Goal: Task Accomplishment & Management: Use online tool/utility

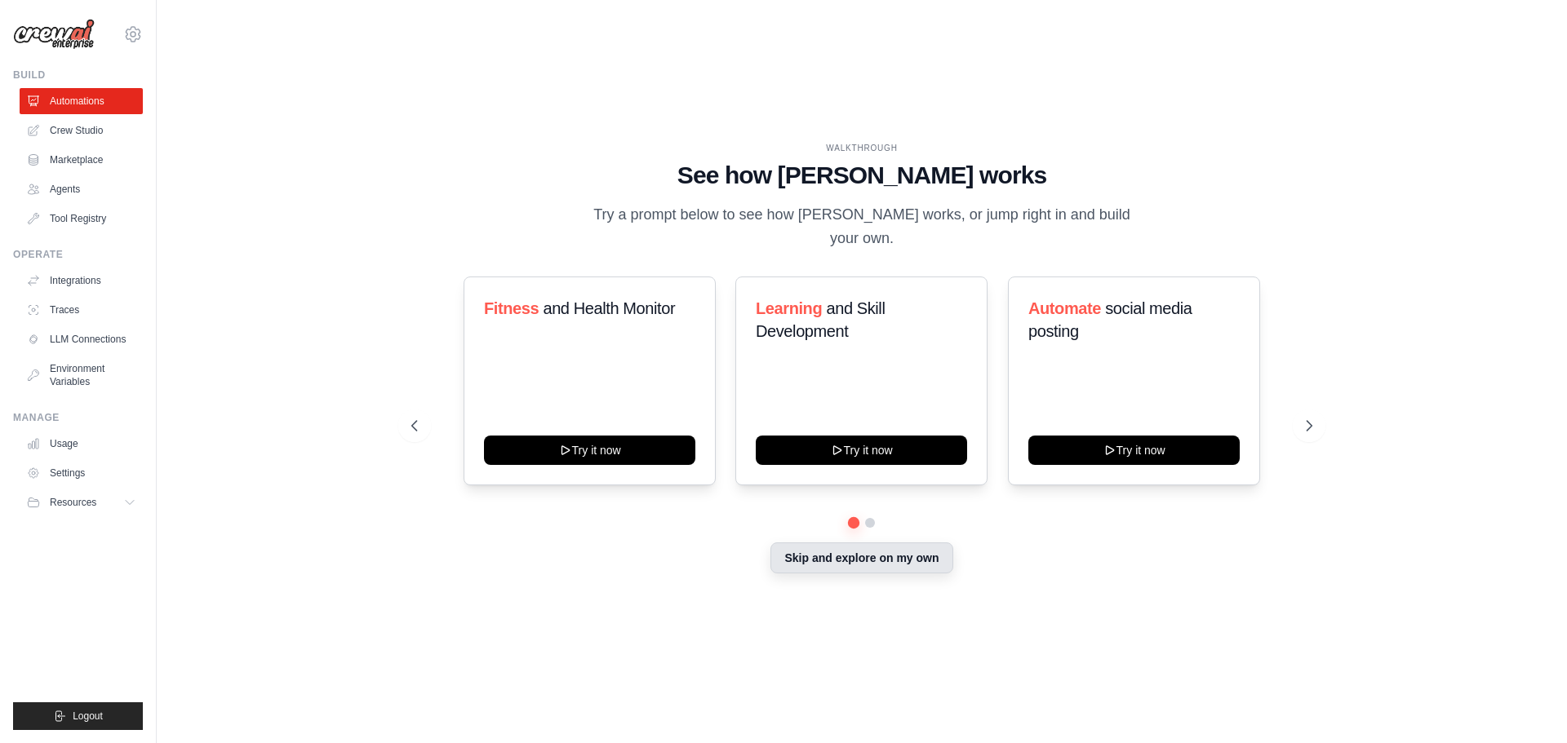
click at [879, 544] on button "Skip and explore on my own" at bounding box center [861, 558] width 182 height 31
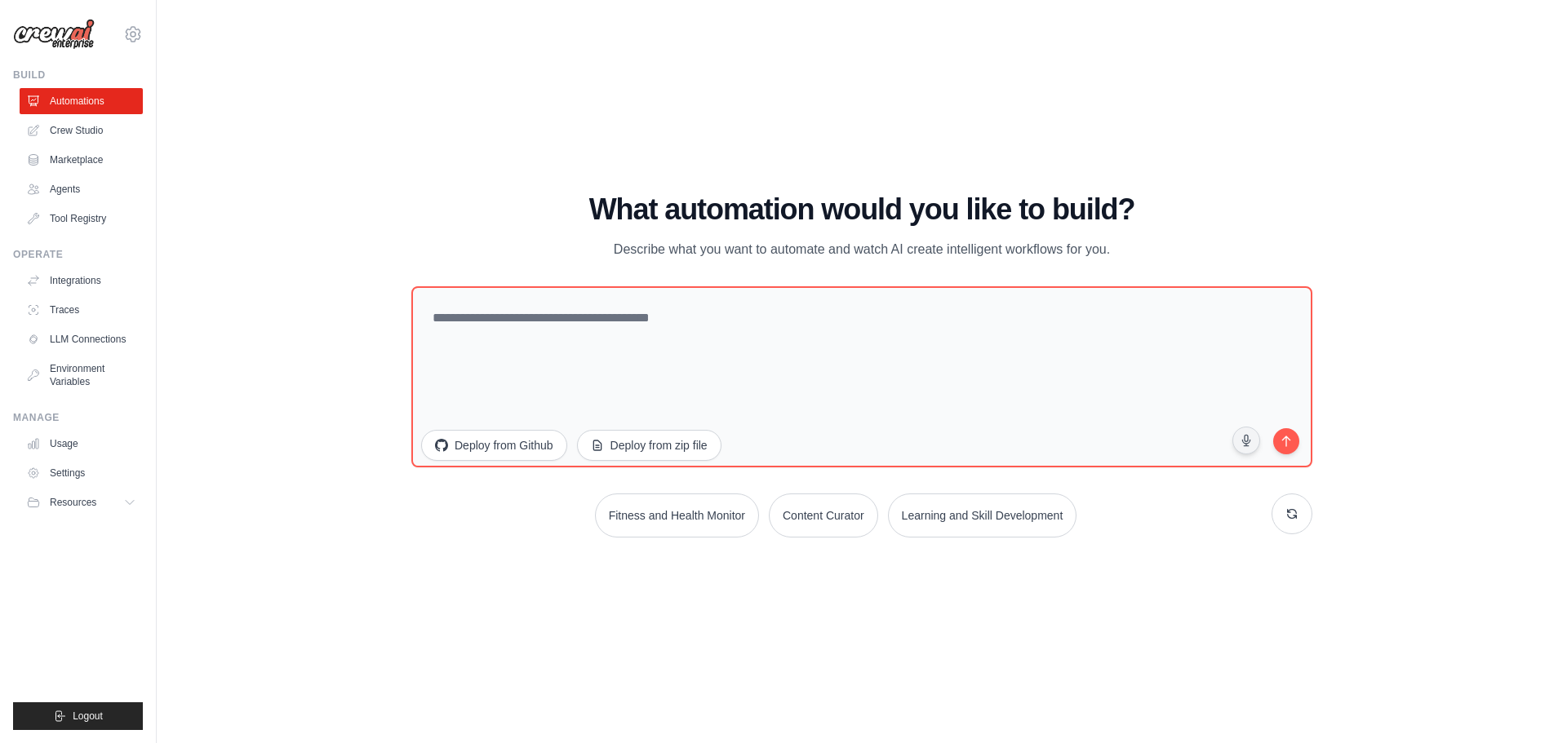
click at [972, 538] on div "WALKTHROUGH See how [PERSON_NAME] works Try a prompt below to see how [PERSON_N…" at bounding box center [862, 371] width 940 height 357
click at [980, 521] on button "Learning and Skill Development" at bounding box center [981, 513] width 193 height 45
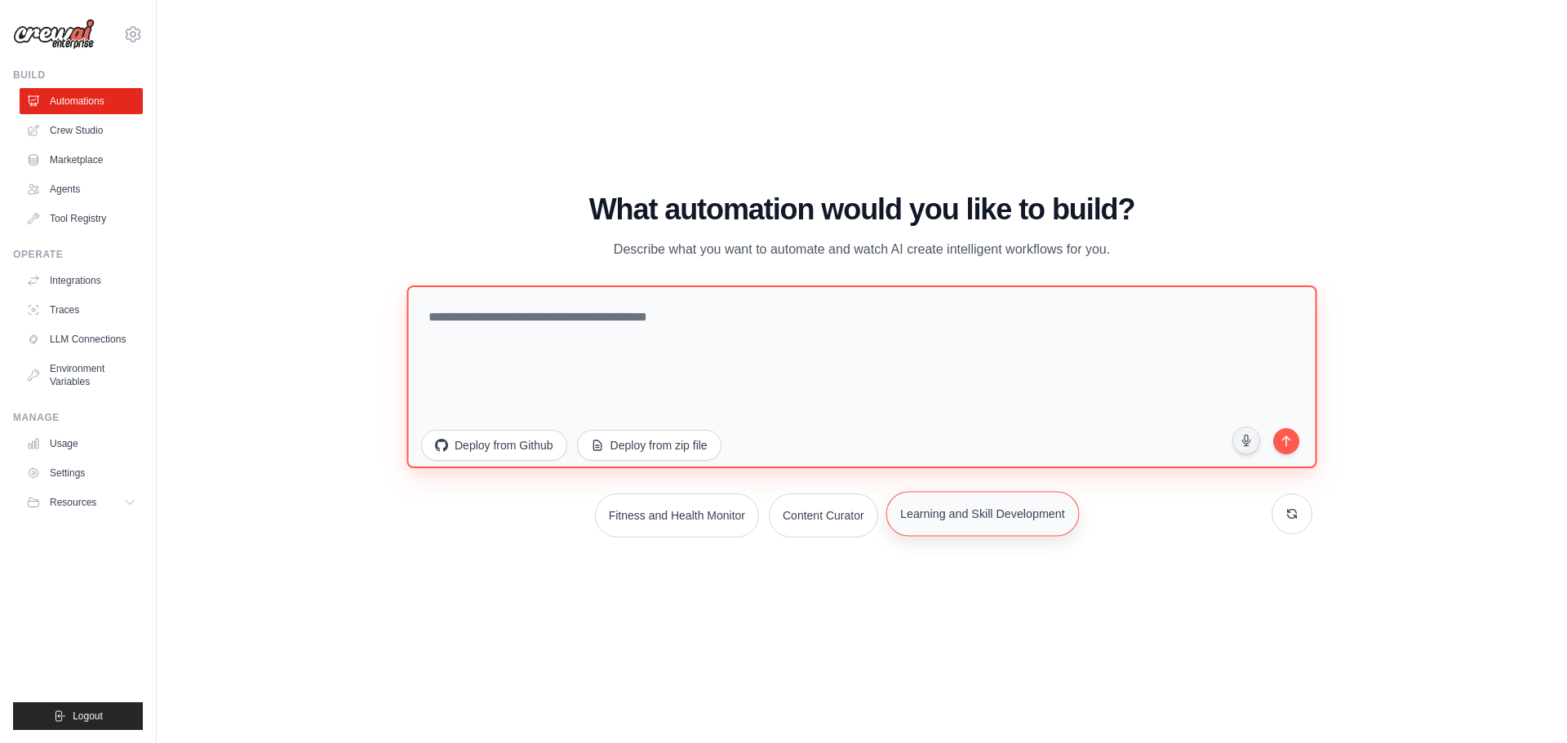
type textarea "**********"
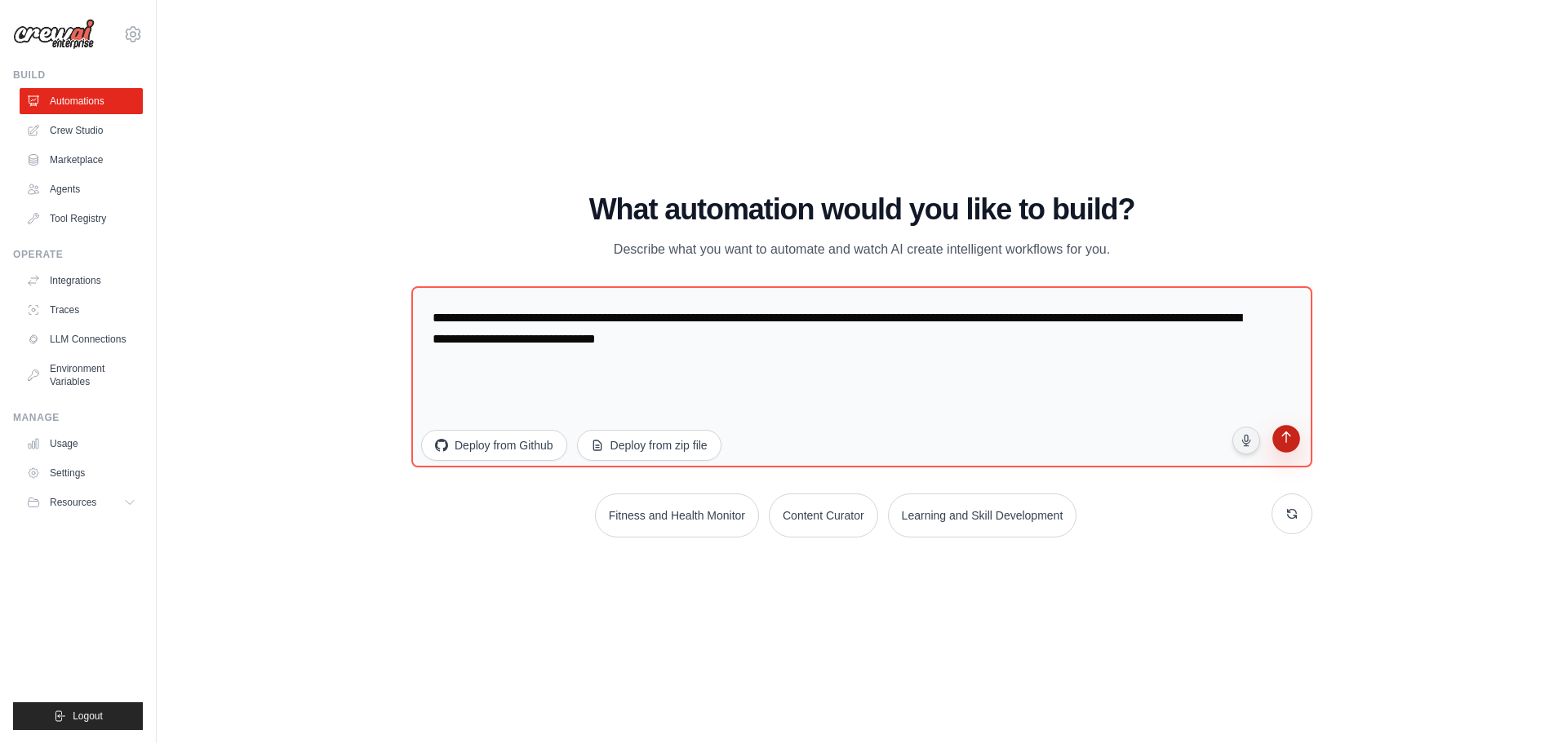
click at [1278, 444] on button "submit" at bounding box center [1285, 440] width 31 height 31
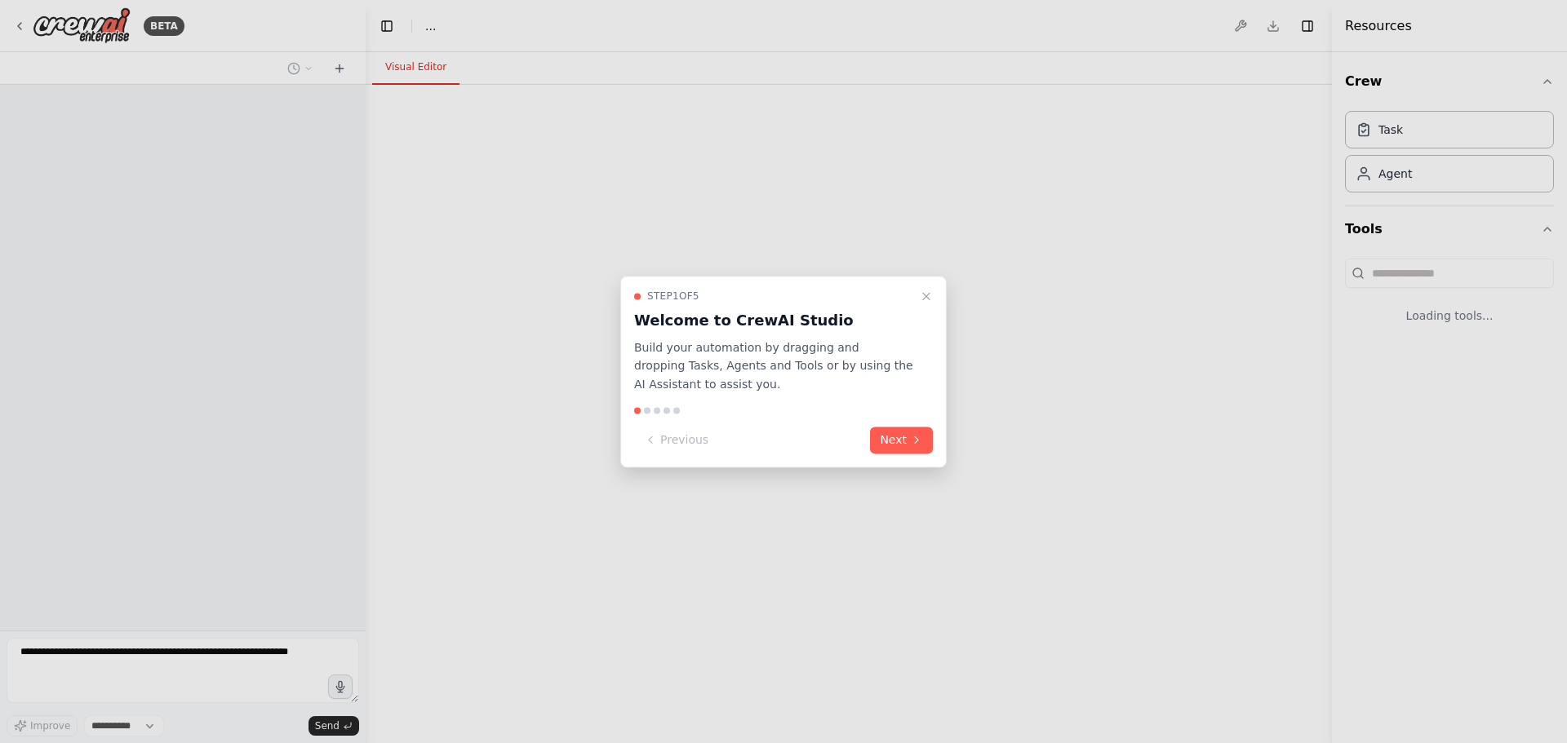
select select "****"
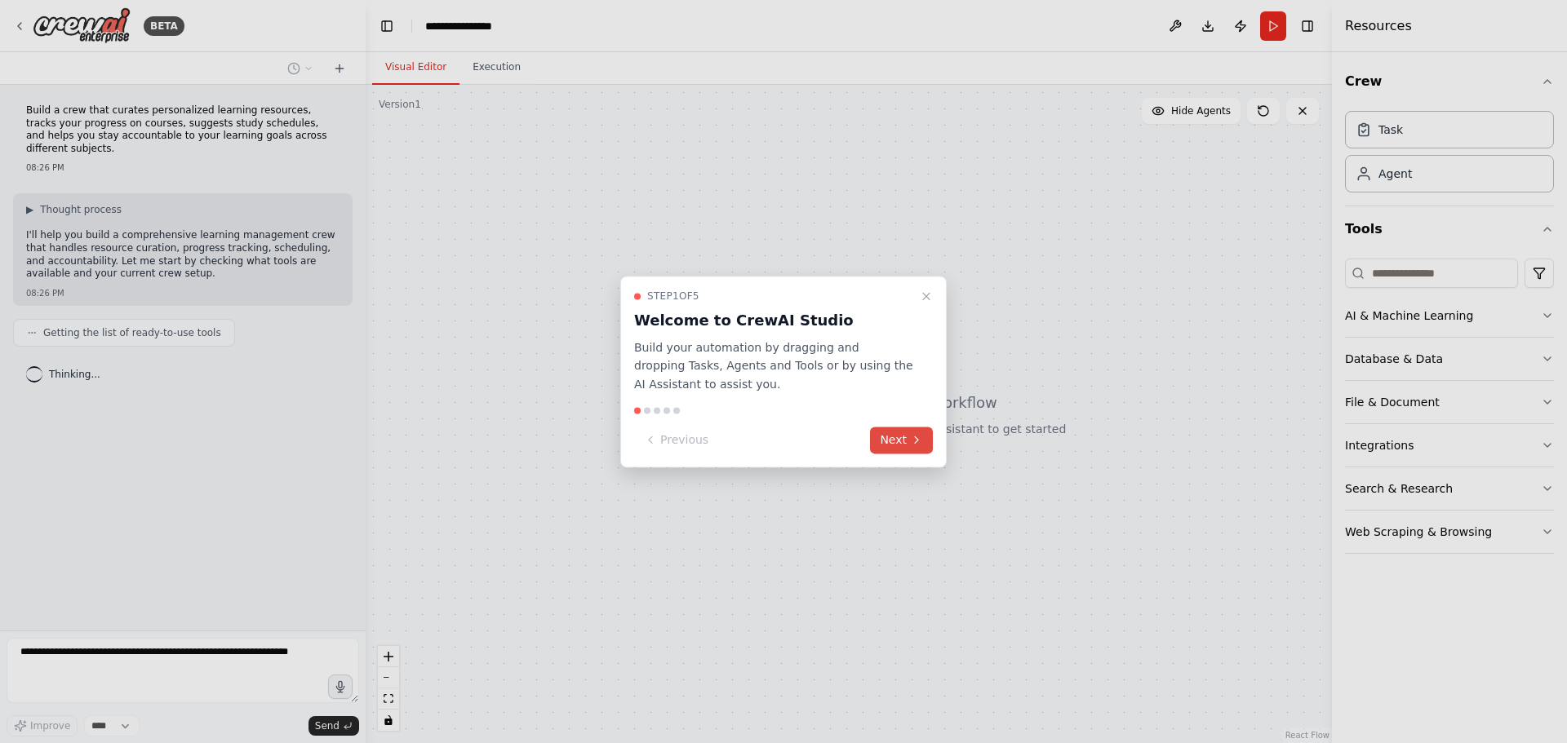
click at [902, 450] on button "Next" at bounding box center [901, 440] width 63 height 27
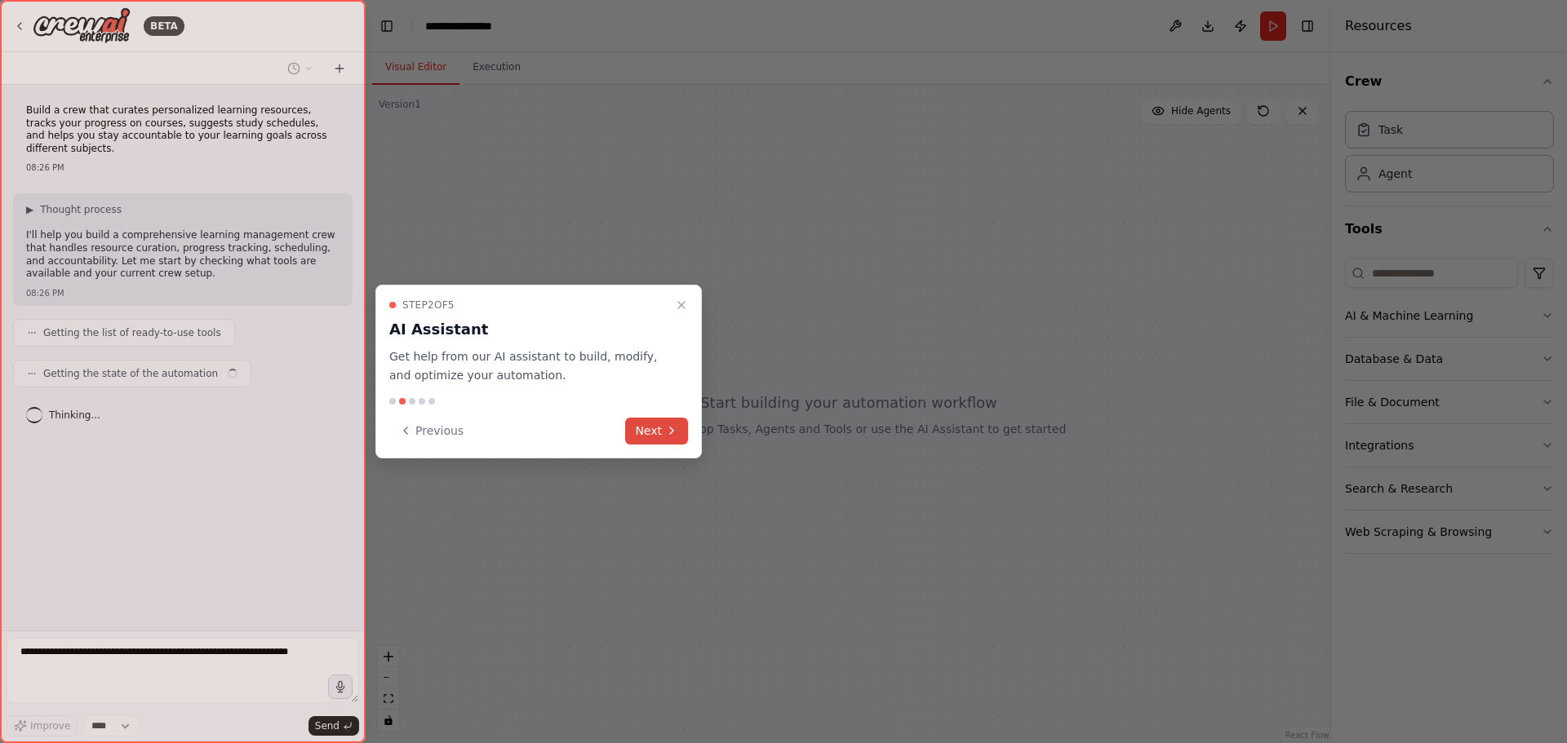
click at [663, 426] on button "Next" at bounding box center [656, 431] width 63 height 27
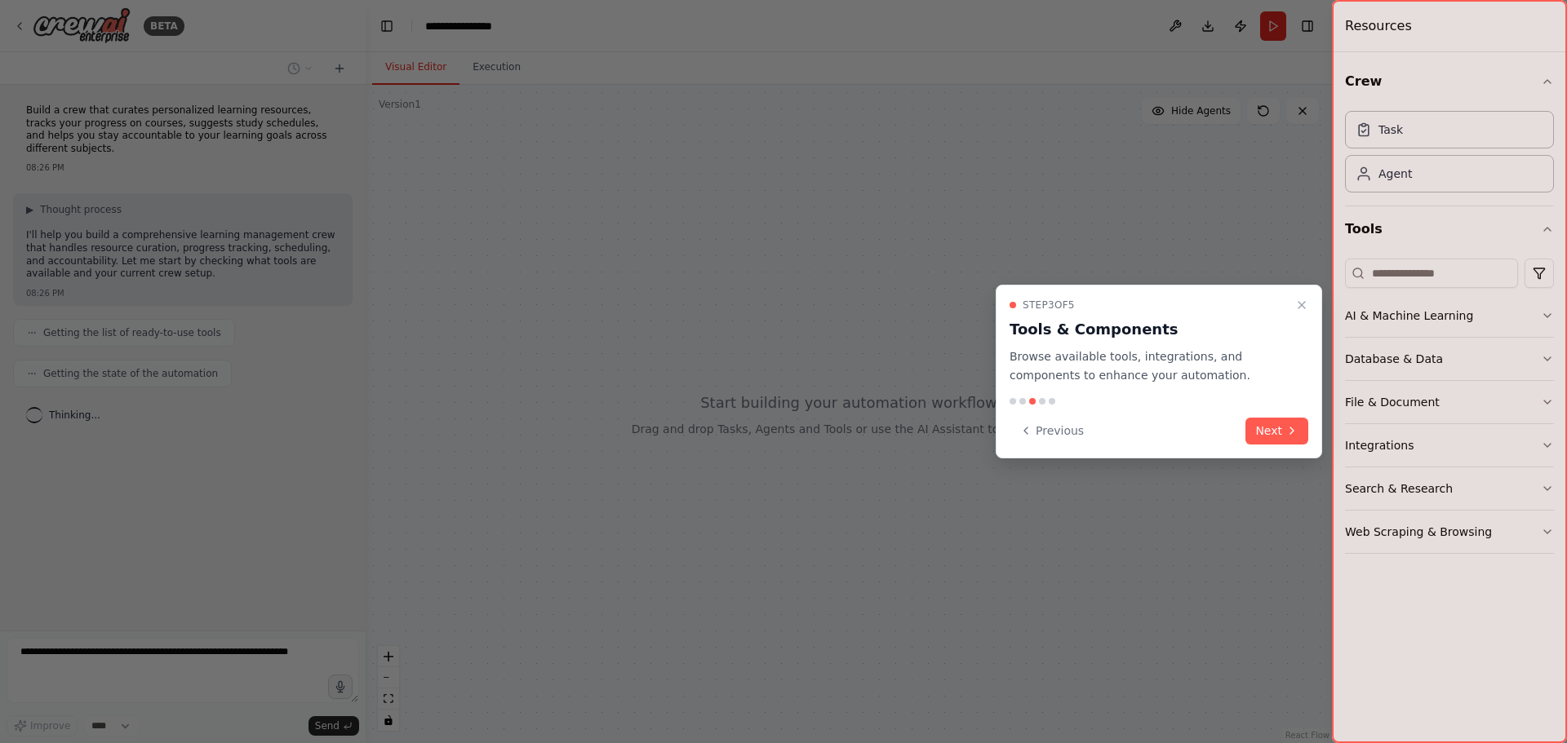
click at [1242, 428] on div "Previous Next" at bounding box center [1158, 431] width 299 height 27
click at [1266, 432] on button "Next" at bounding box center [1276, 431] width 63 height 27
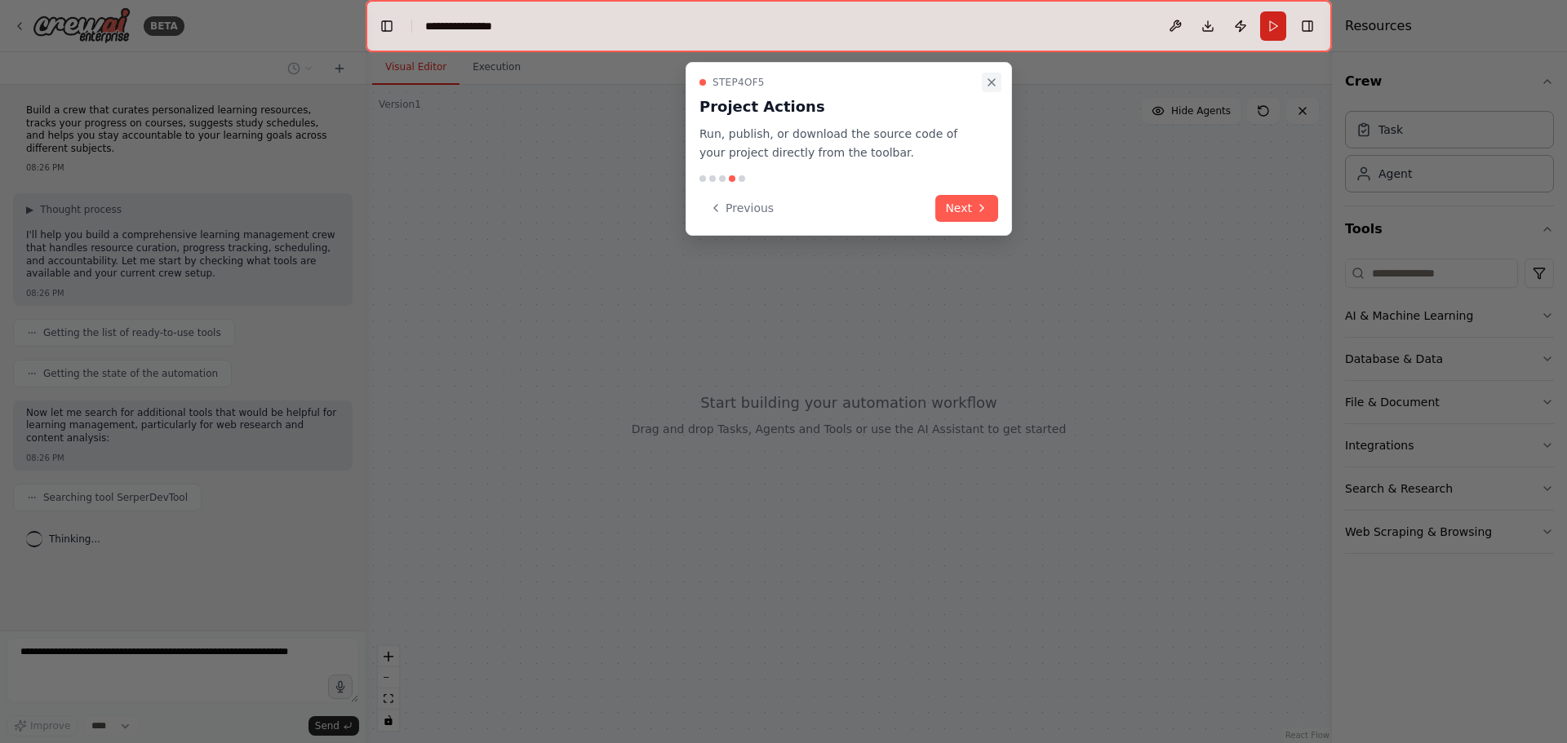
click at [991, 80] on icon "Close walkthrough" at bounding box center [991, 82] width 13 height 13
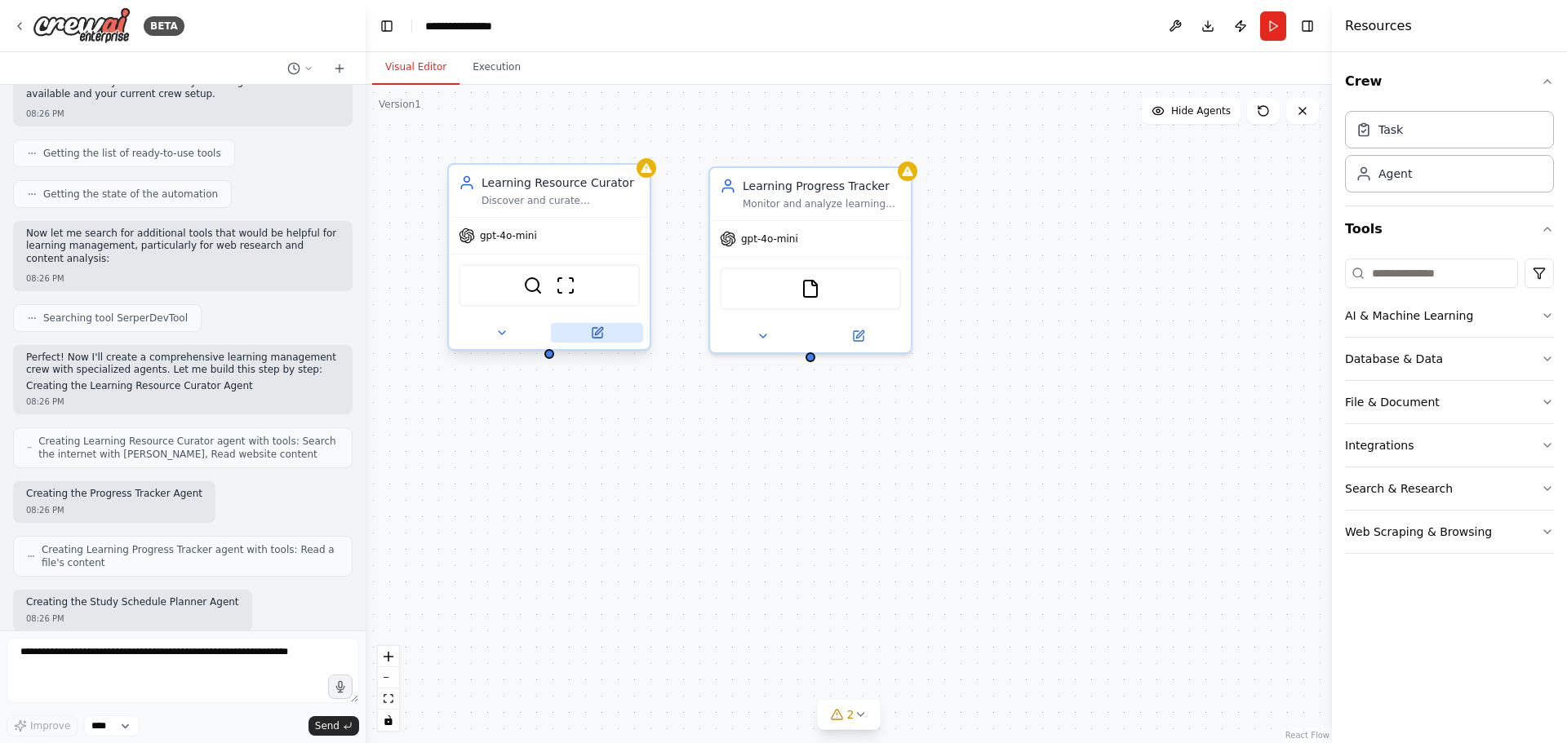
scroll to position [263, 0]
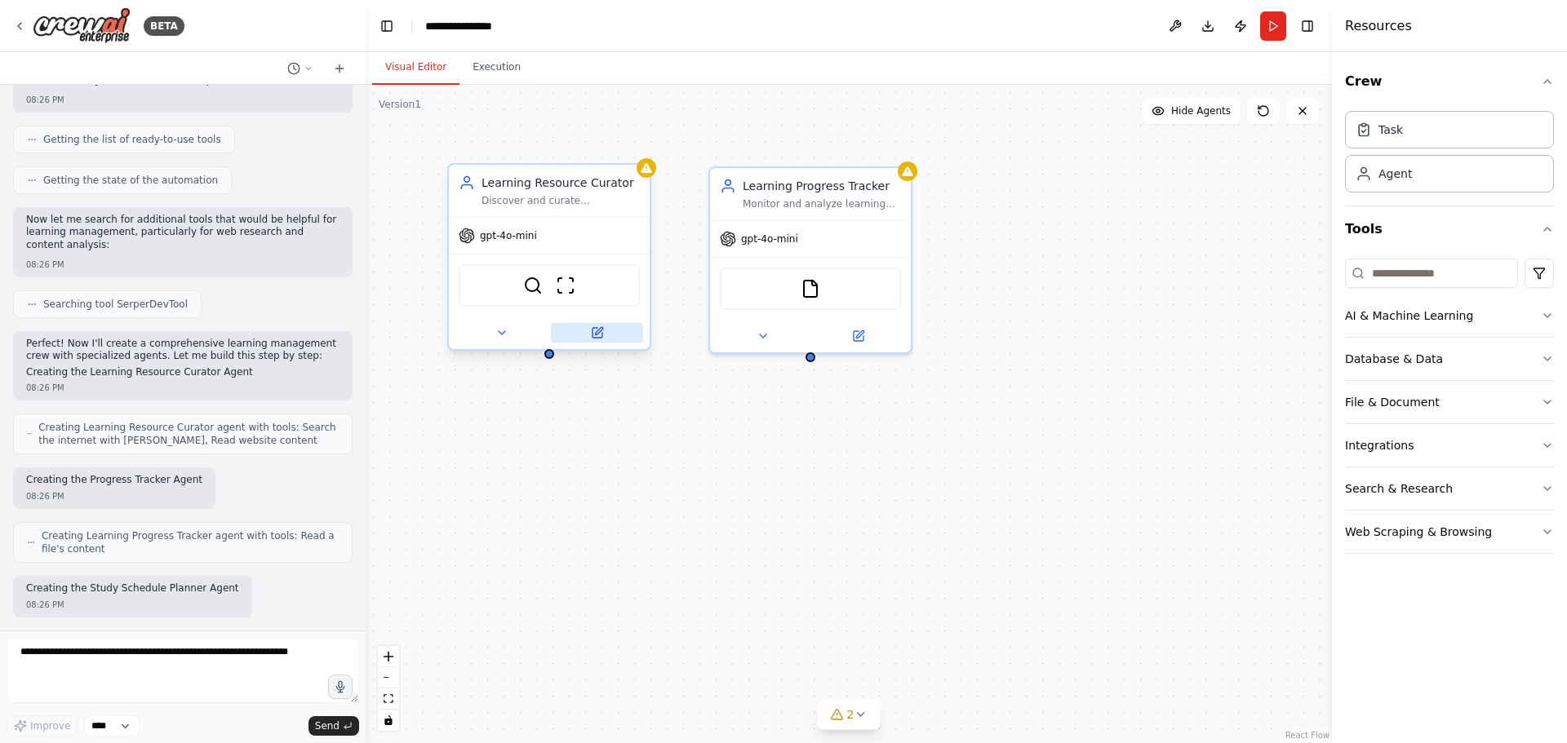
click at [605, 340] on button at bounding box center [597, 333] width 92 height 20
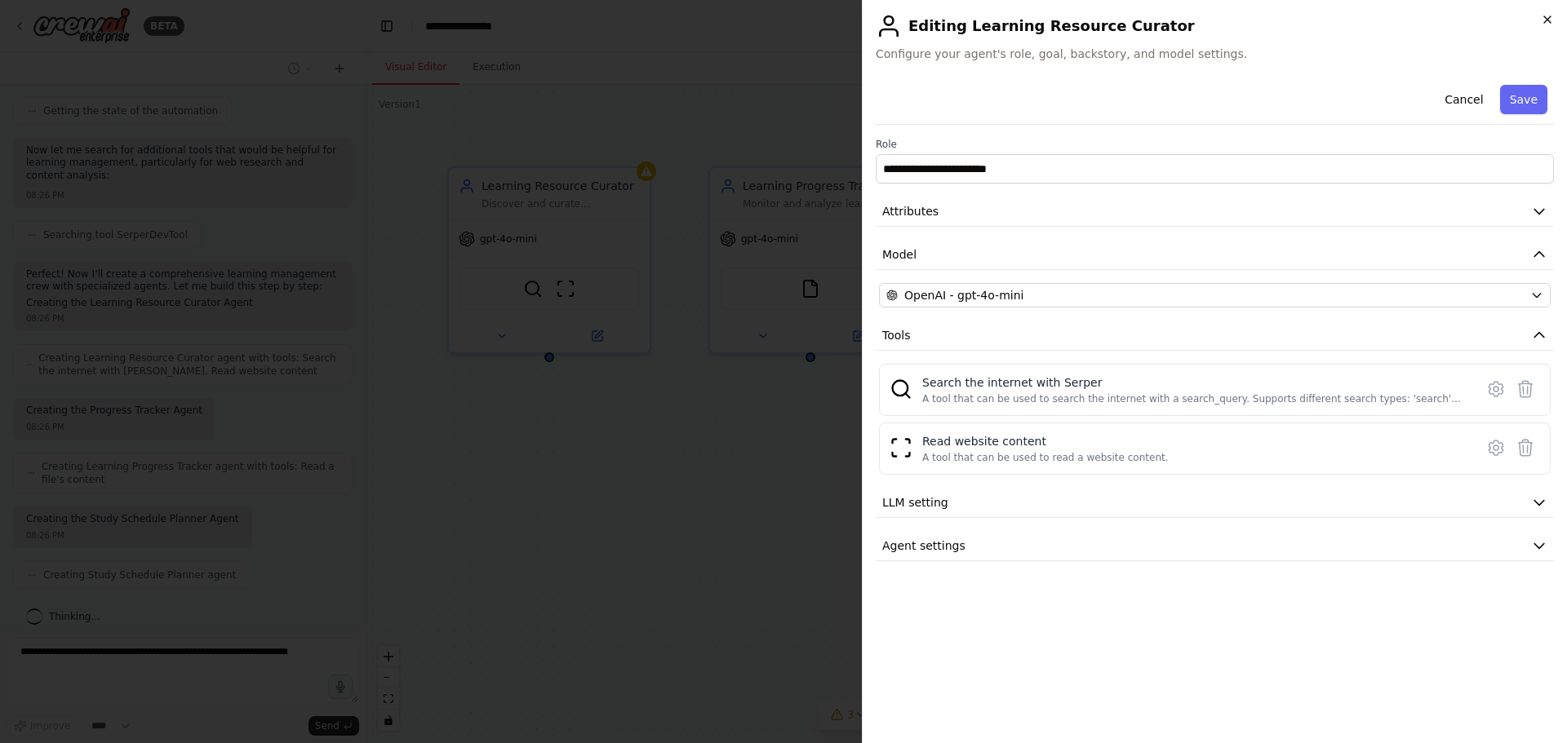
click at [1540, 20] on icon "button" at bounding box center [1546, 19] width 13 height 13
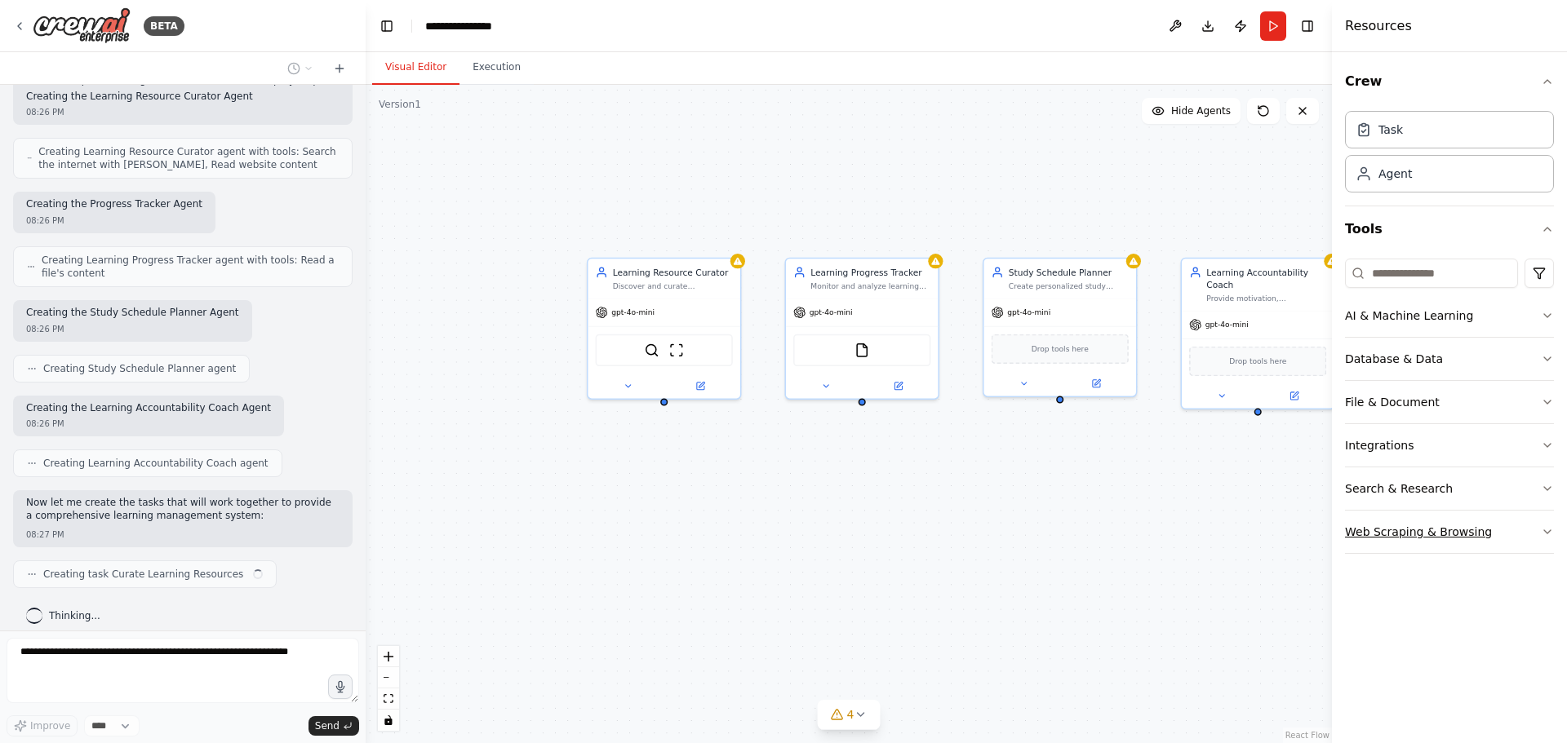
scroll to position [481, 0]
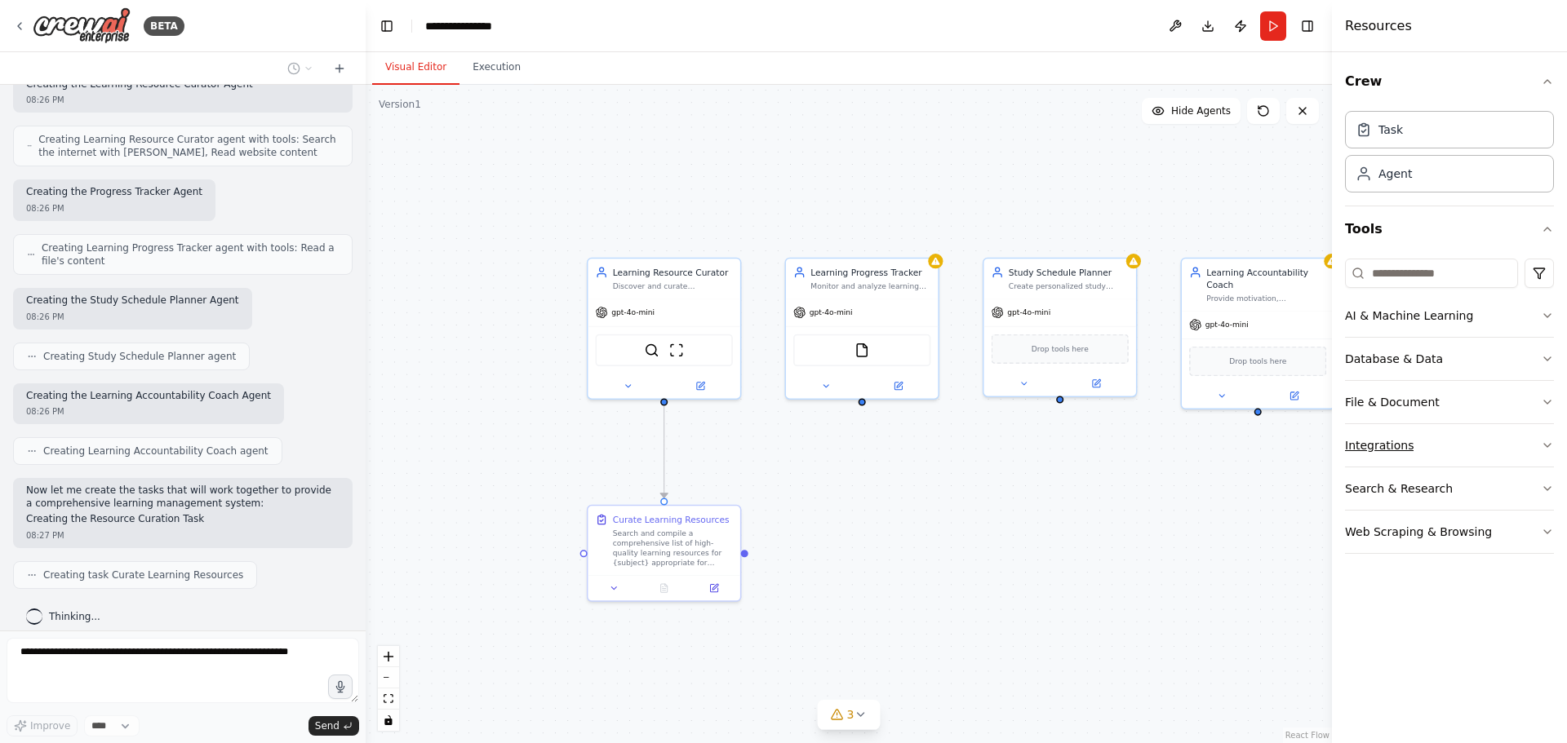
click at [1543, 442] on icon "button" at bounding box center [1546, 445] width 13 height 13
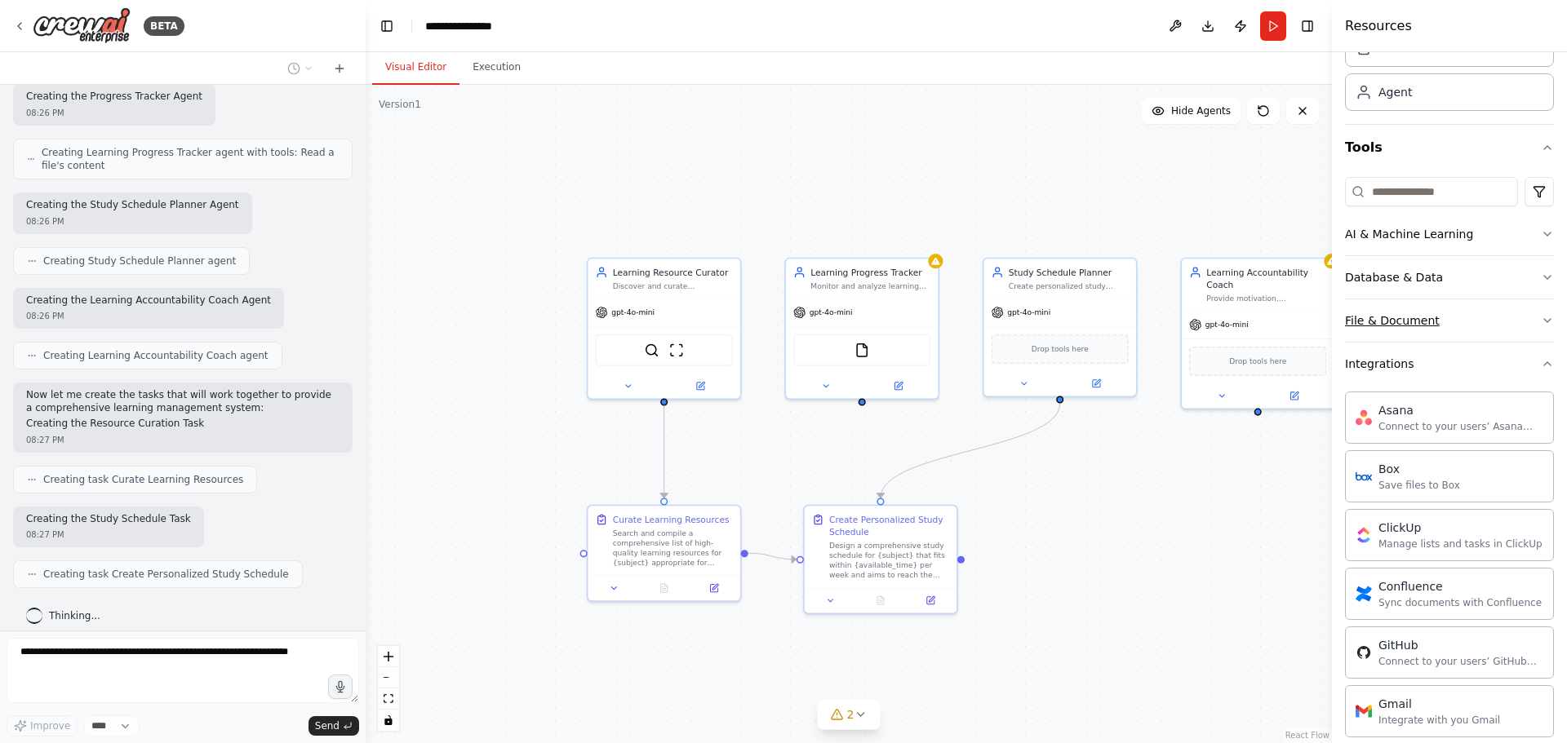
scroll to position [671, 0]
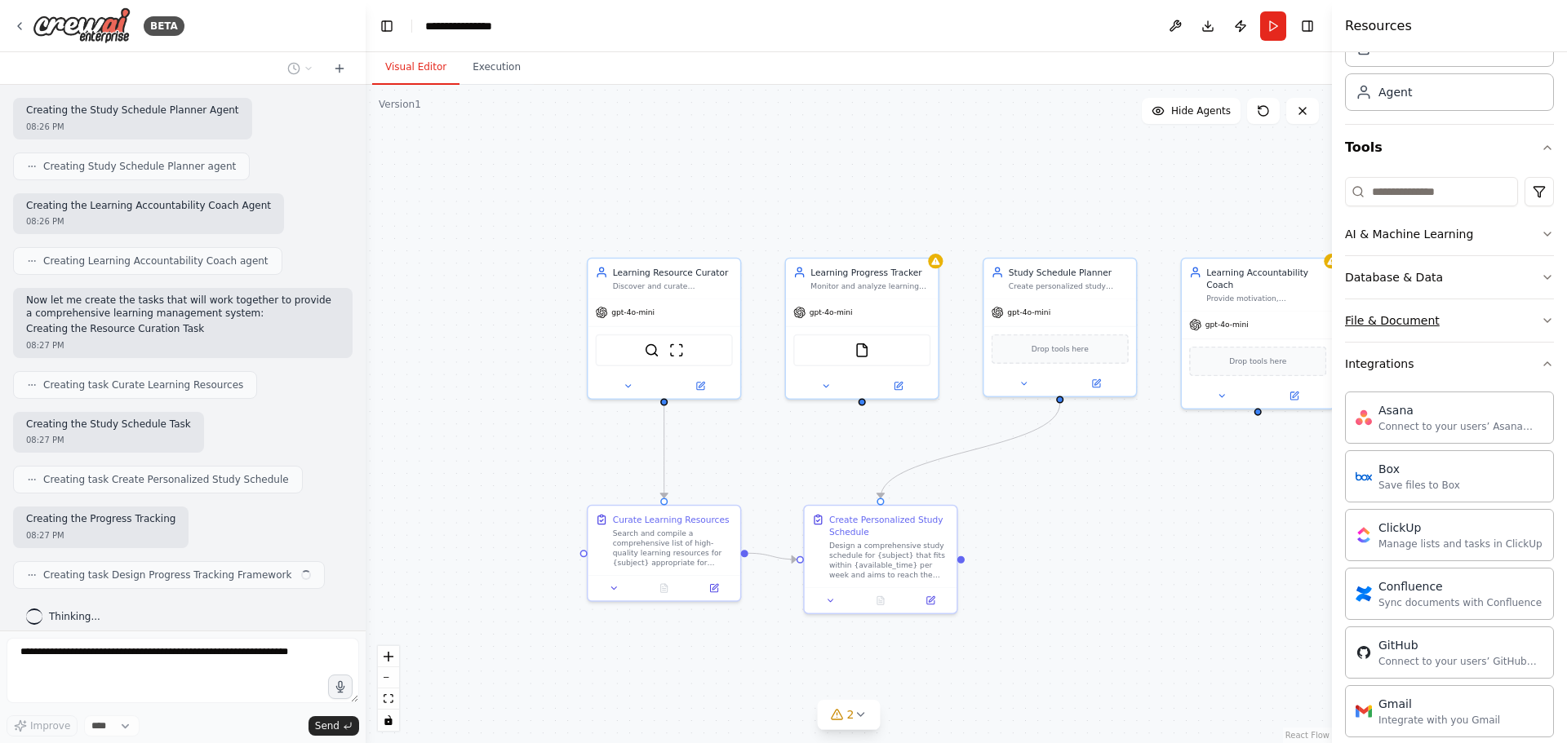
click at [1540, 322] on icon "button" at bounding box center [1546, 320] width 13 height 13
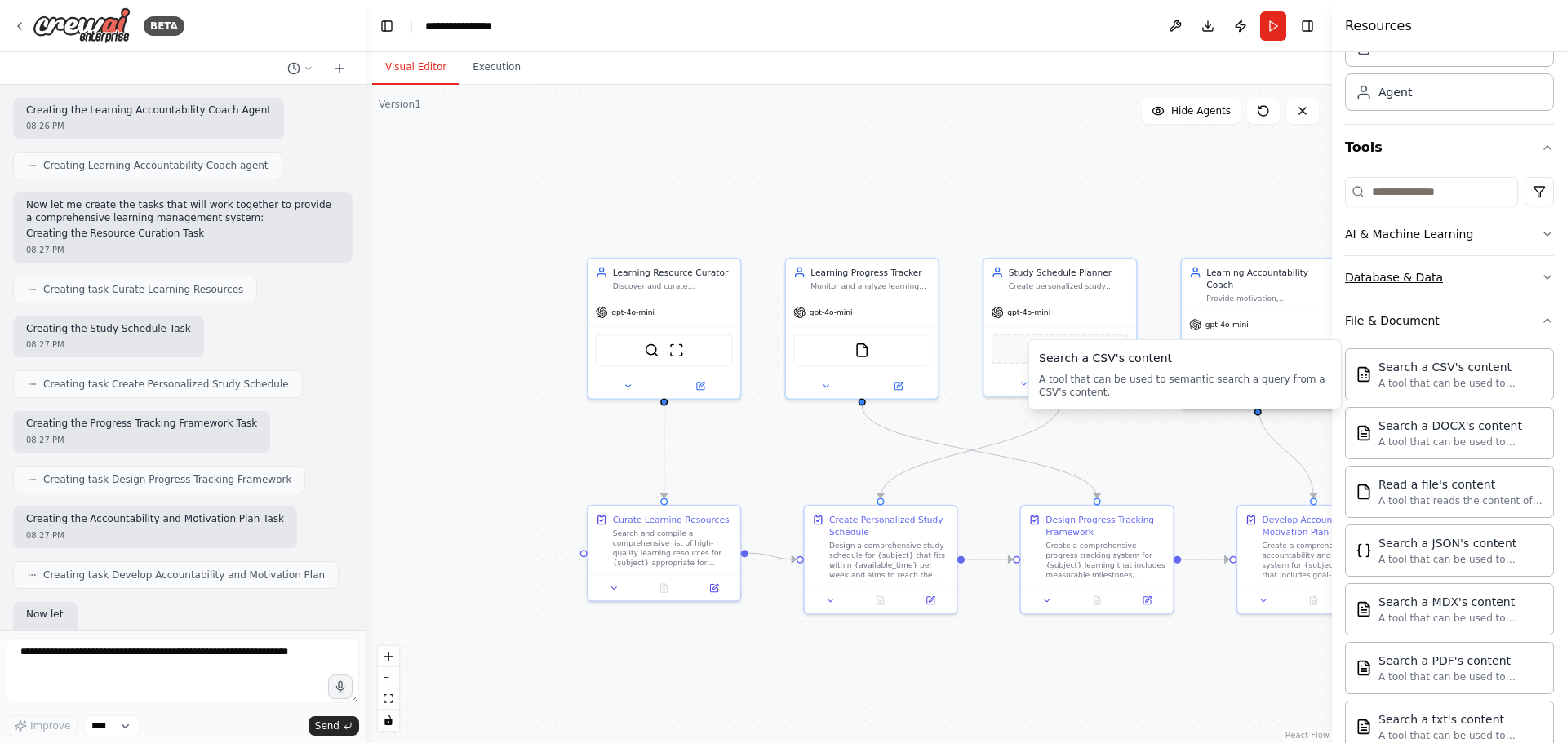
scroll to position [866, 0]
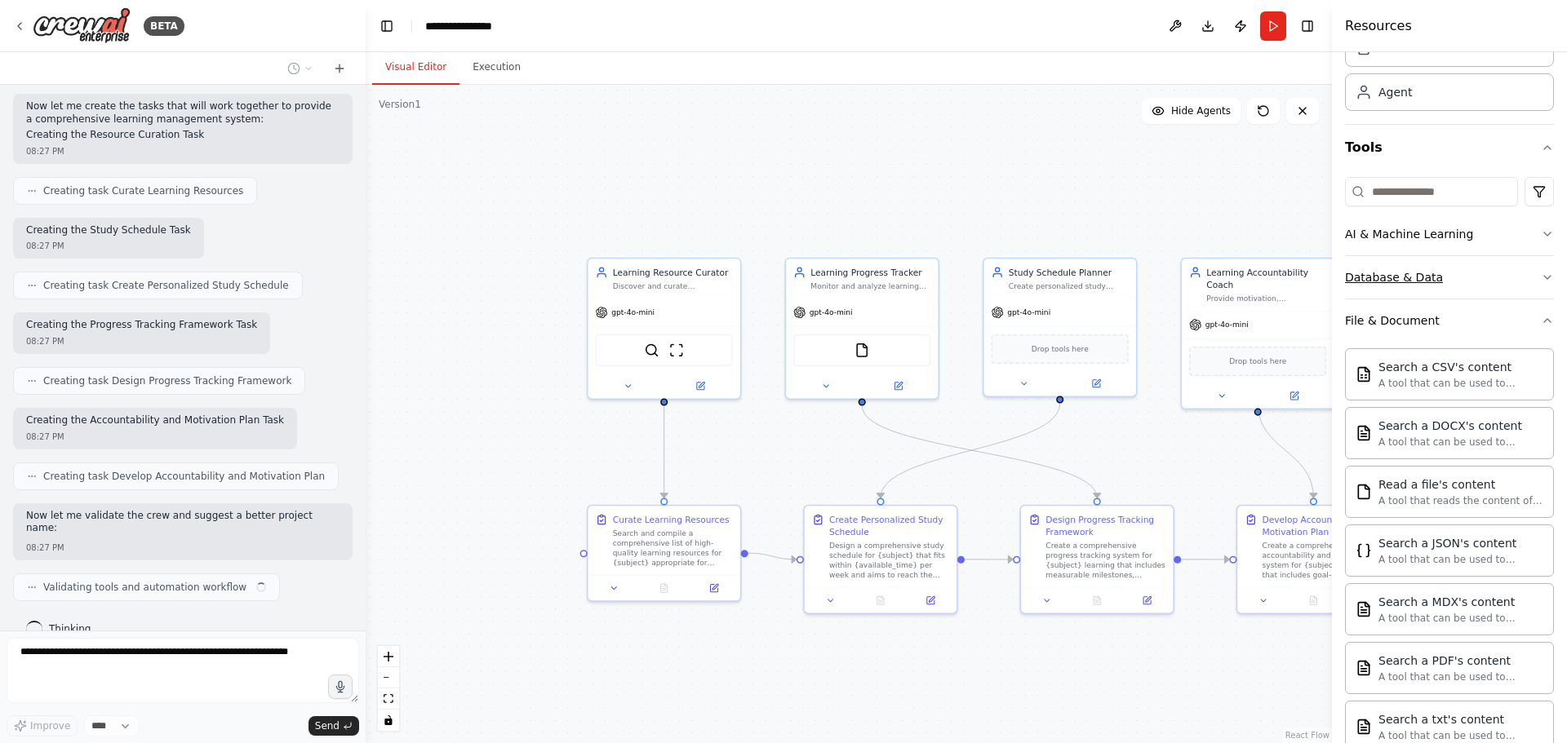
click at [1481, 281] on button "Database & Data" at bounding box center [1449, 277] width 209 height 42
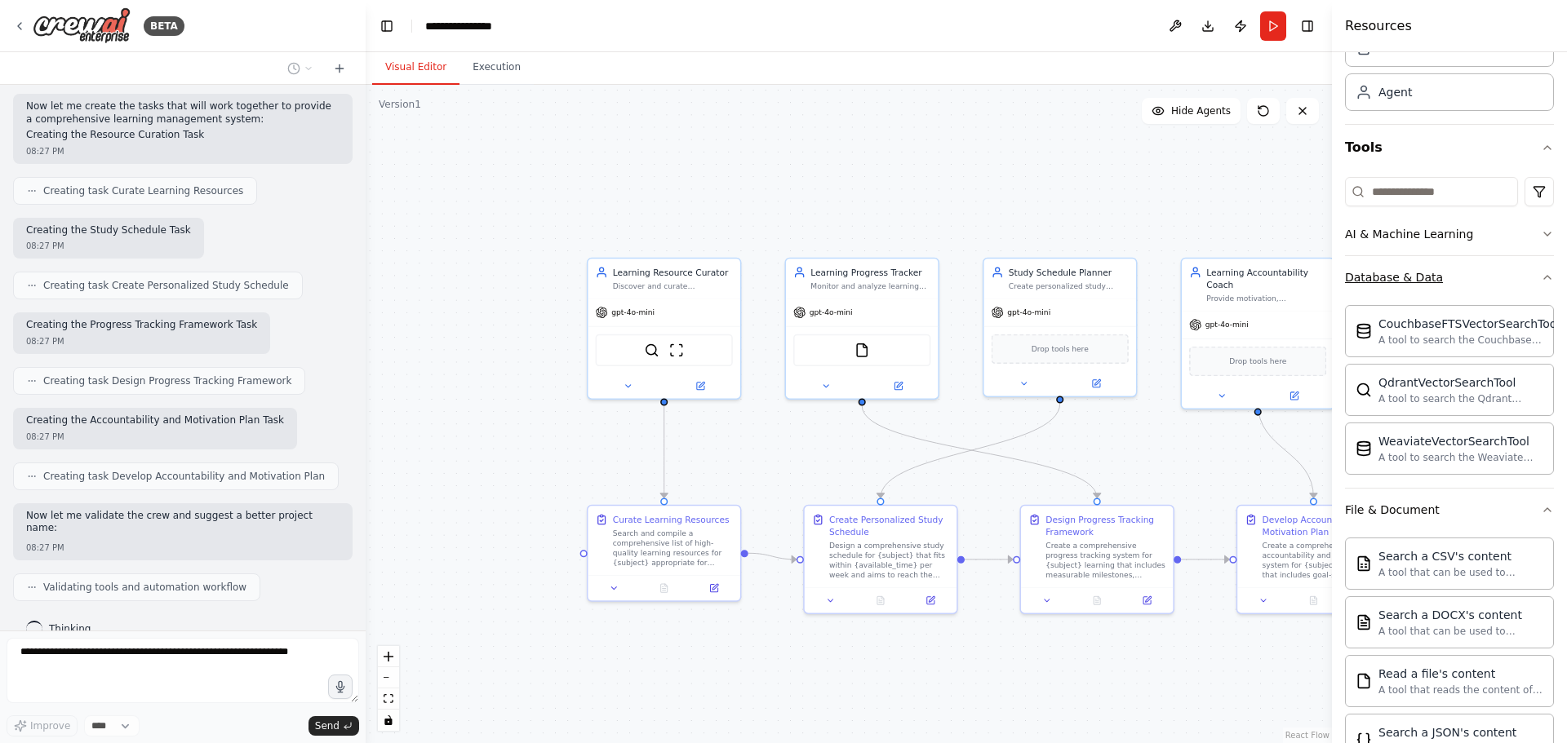
scroll to position [906, 0]
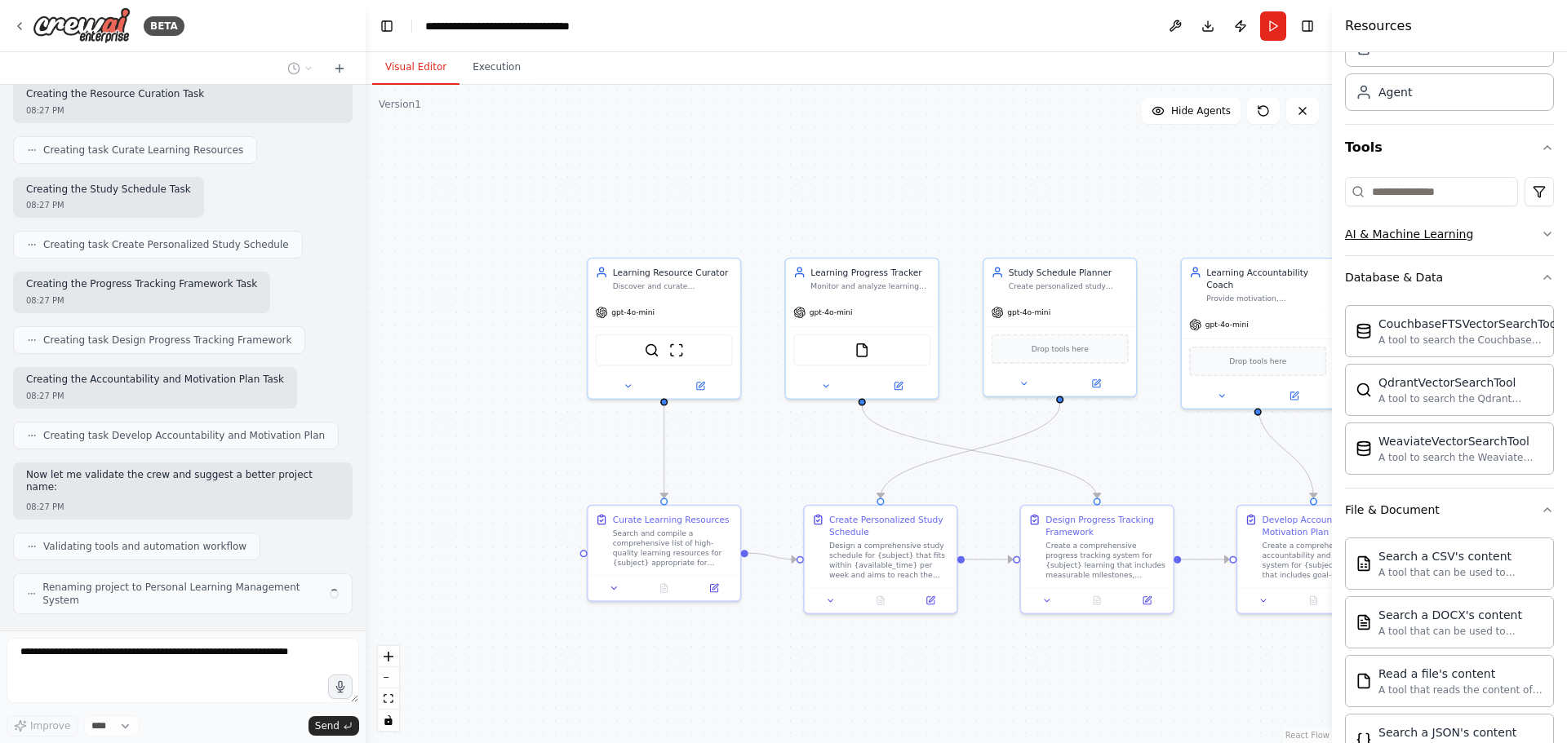
click at [1459, 242] on div "AI & Machine Learning" at bounding box center [1409, 234] width 128 height 16
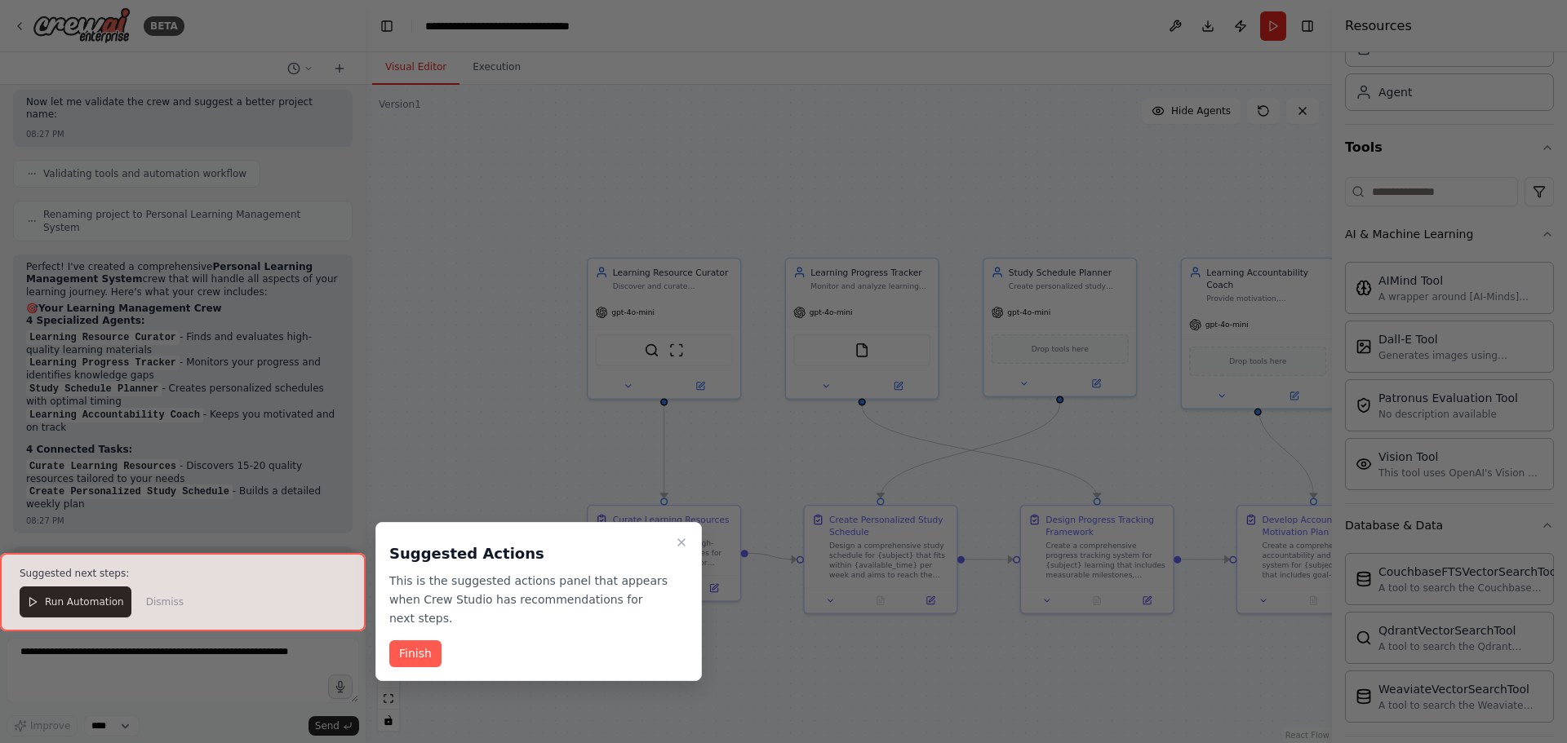
click at [84, 617] on div at bounding box center [183, 592] width 366 height 78
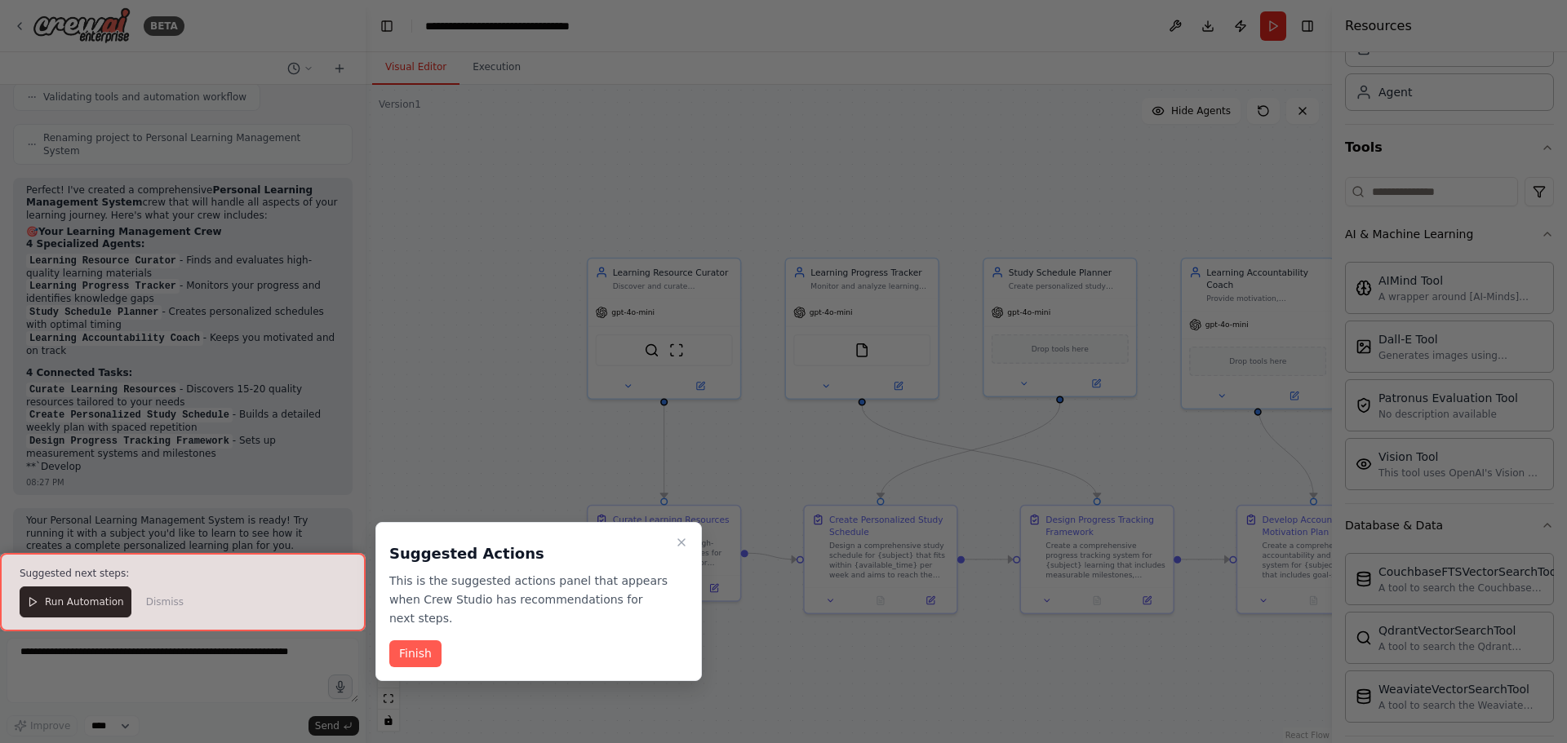
click at [87, 600] on div at bounding box center [183, 592] width 366 height 78
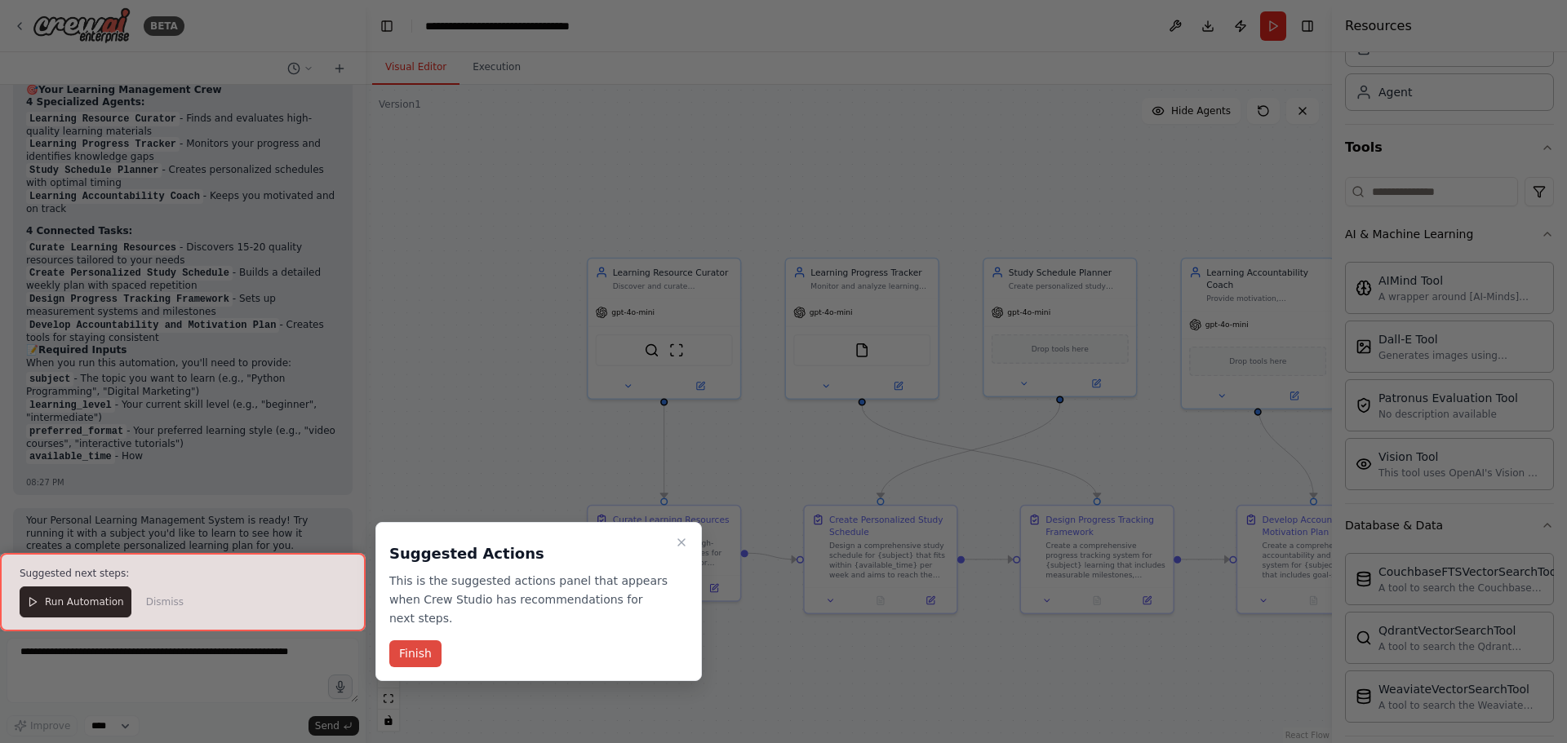
click at [411, 647] on button "Finish" at bounding box center [415, 653] width 52 height 27
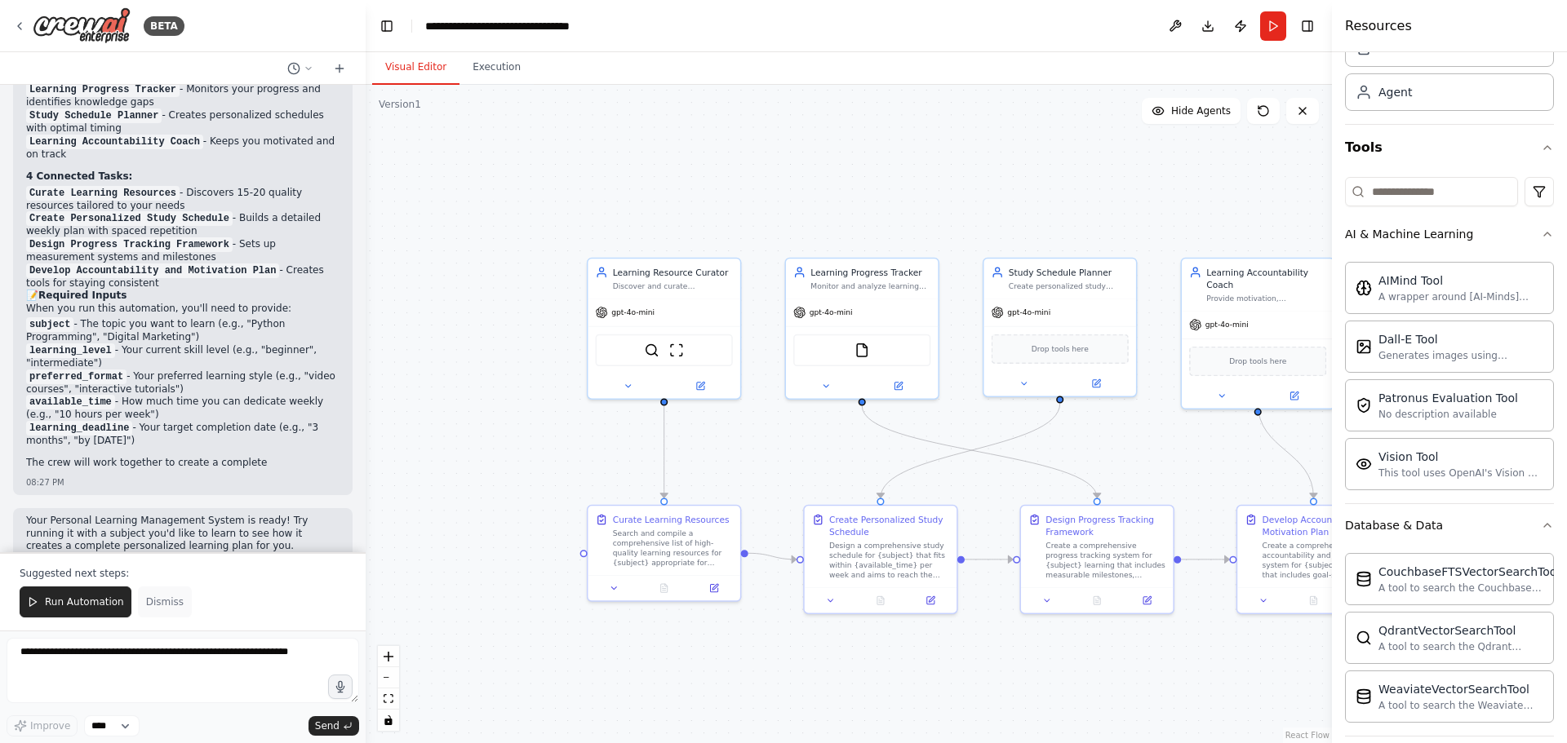
scroll to position [1565, 0]
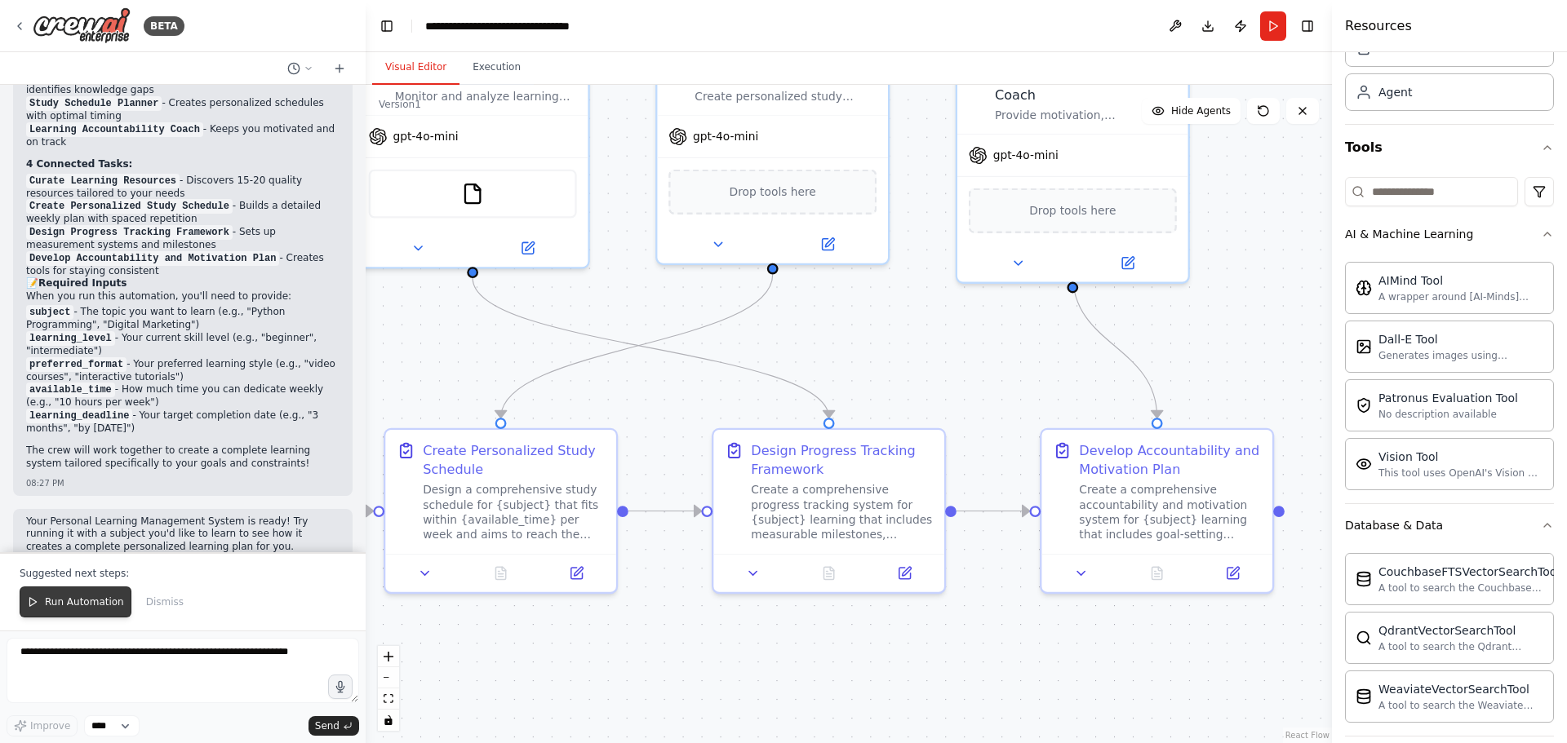
click at [86, 615] on button "Run Automation" at bounding box center [76, 602] width 112 height 31
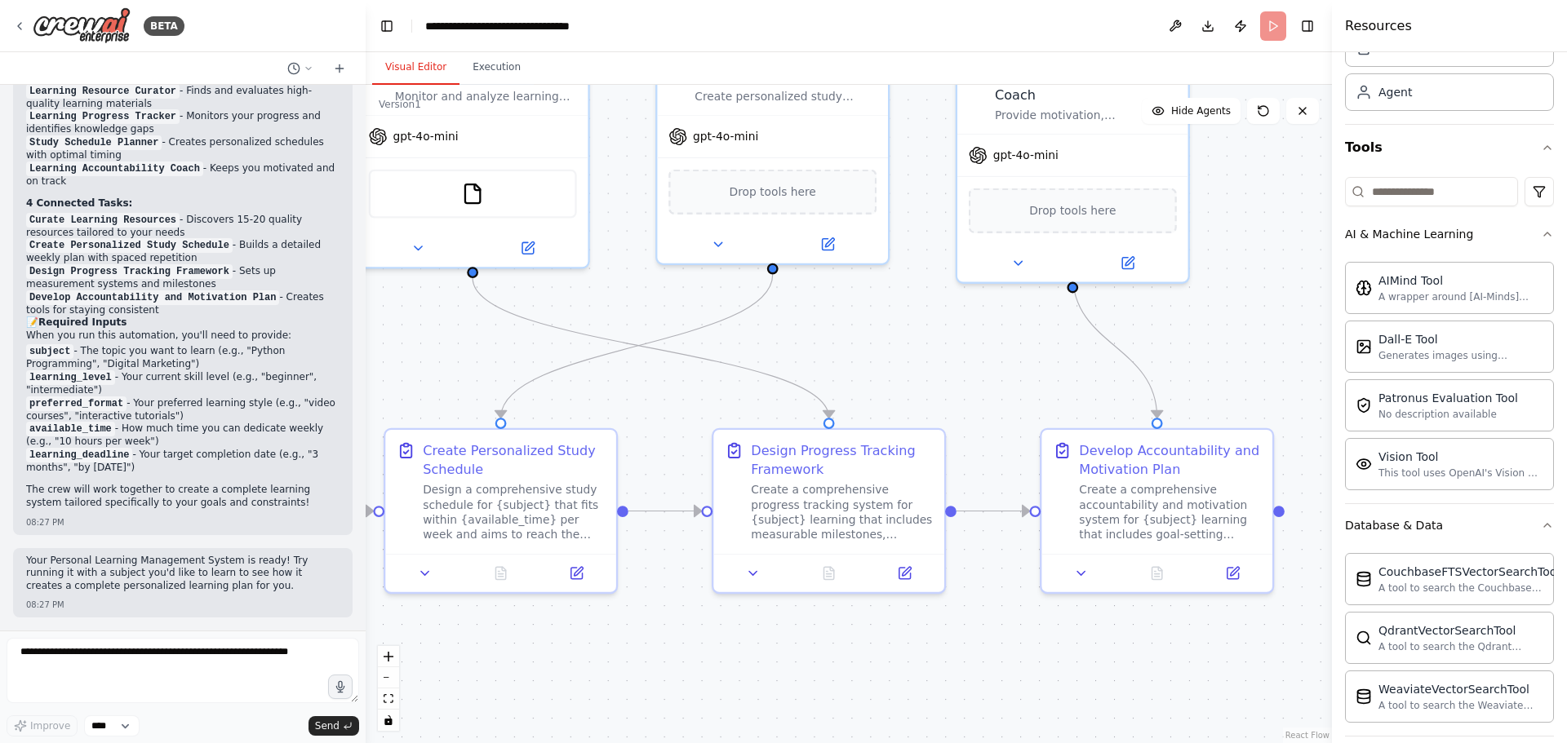
scroll to position [1487, 0]
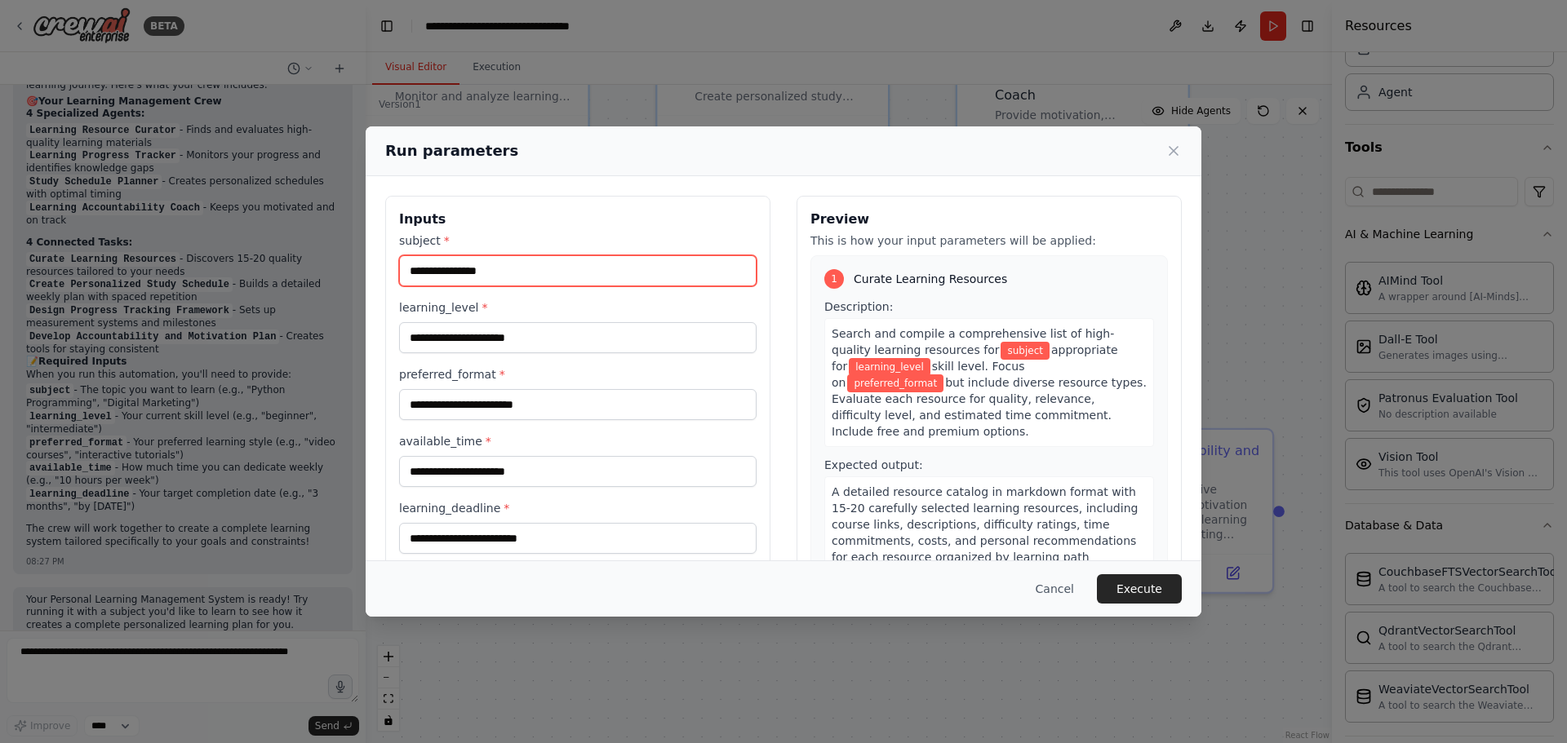
click at [548, 272] on input "subject *" at bounding box center [577, 270] width 357 height 31
click at [1151, 598] on button "Execute" at bounding box center [1139, 588] width 85 height 29
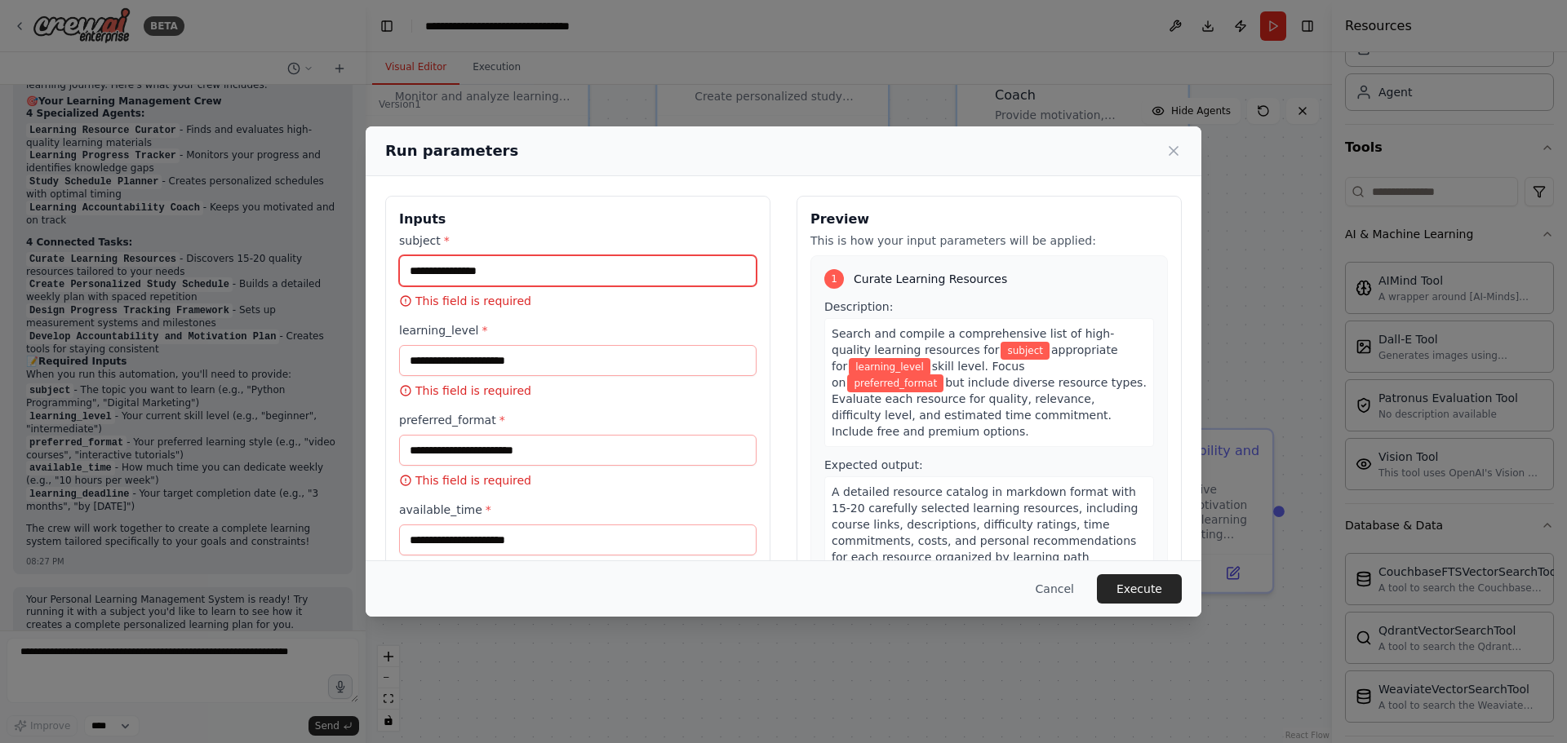
click at [521, 275] on input "subject *" at bounding box center [577, 270] width 357 height 31
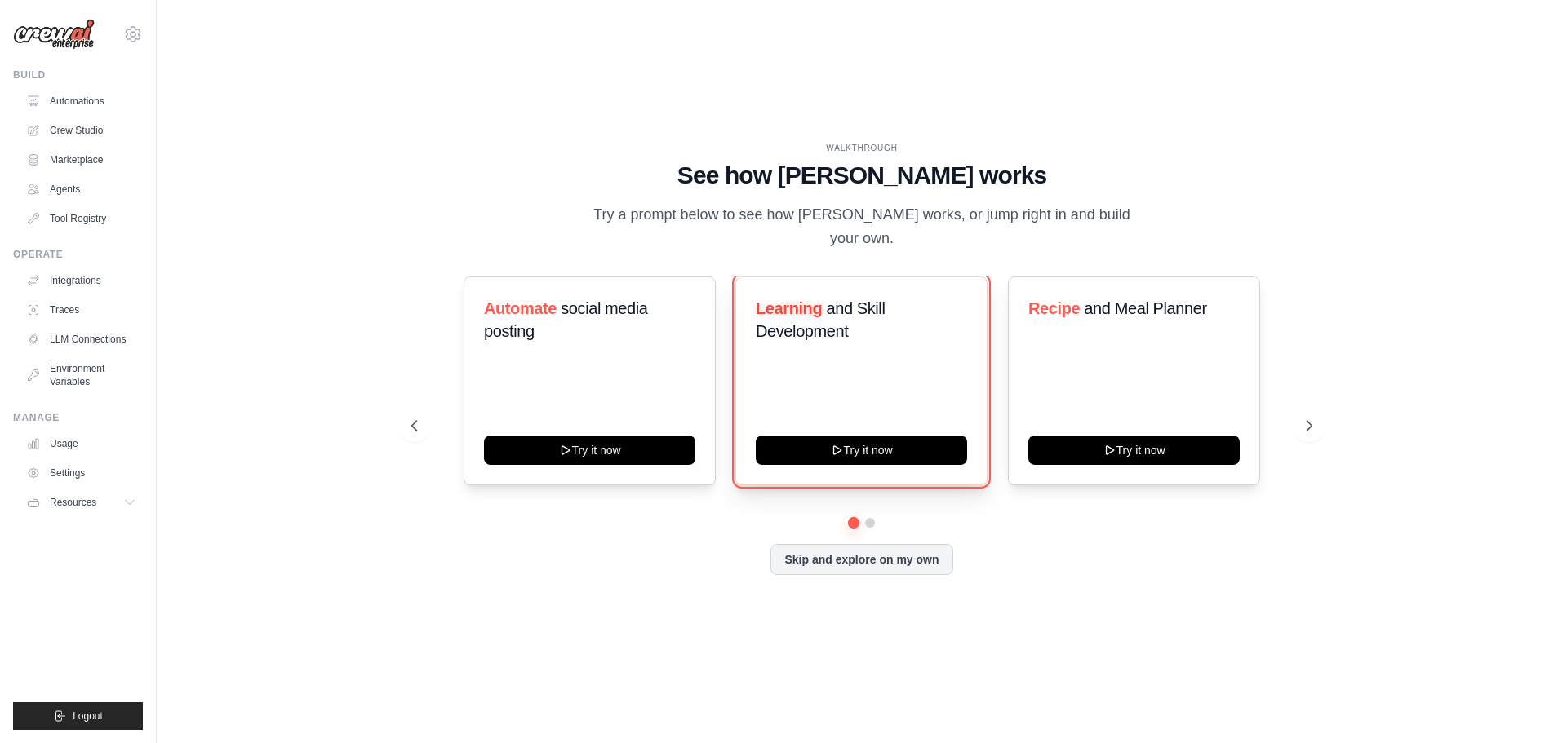
click at [815, 453] on div "Learning and Skill Development Try it now" at bounding box center [861, 381] width 252 height 209
click at [840, 445] on icon at bounding box center [836, 449] width 7 height 8
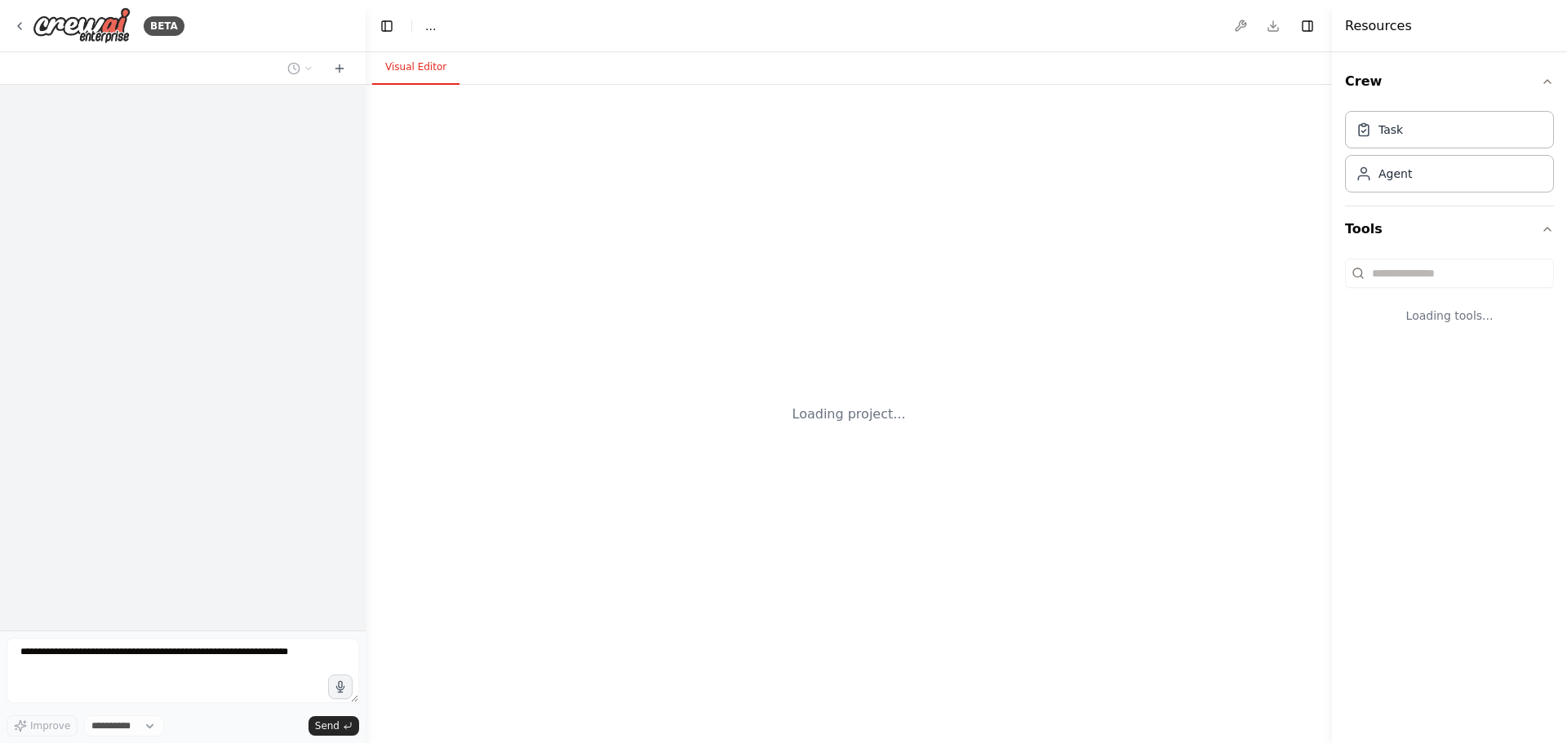
select select "****"
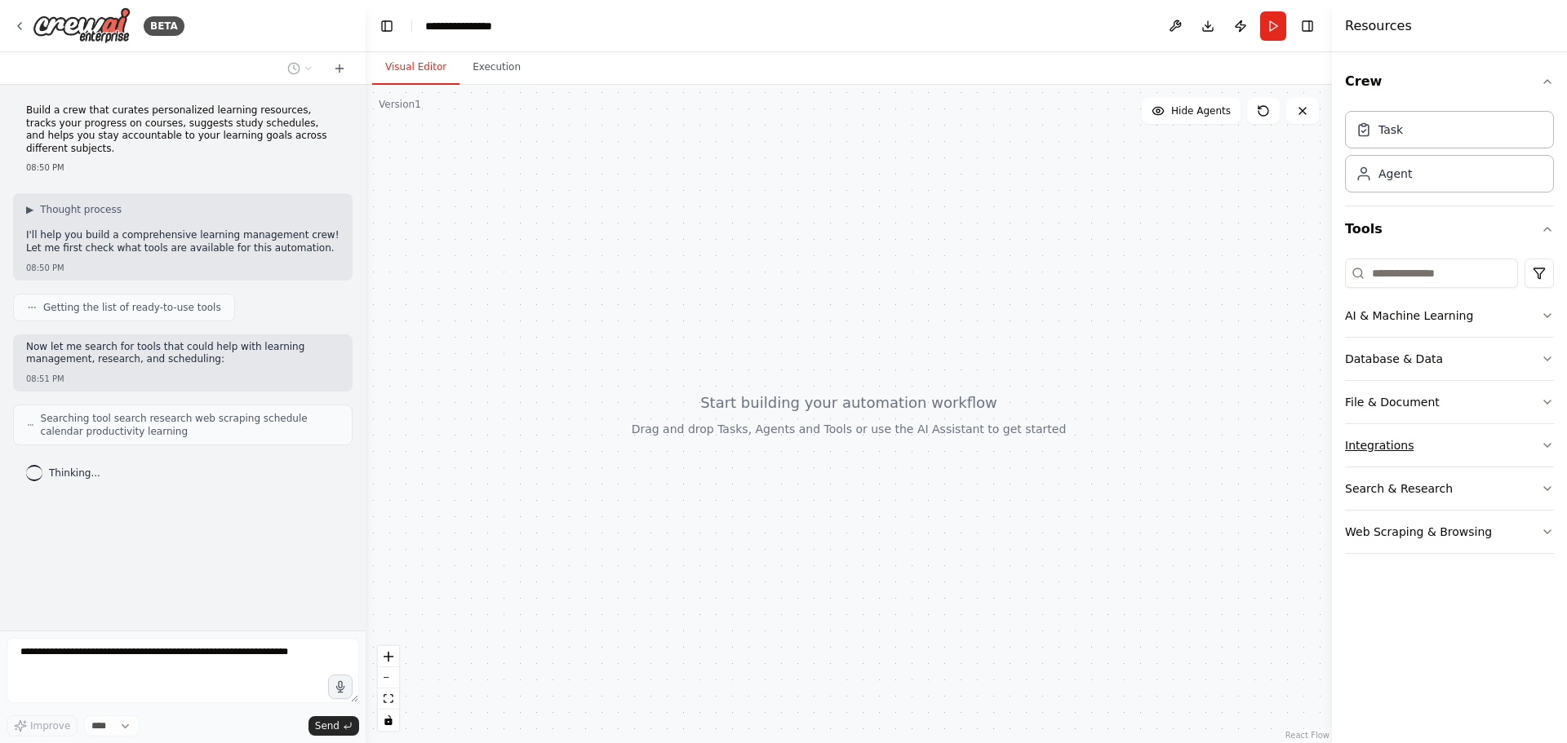
click at [1429, 451] on button "Integrations" at bounding box center [1449, 445] width 209 height 42
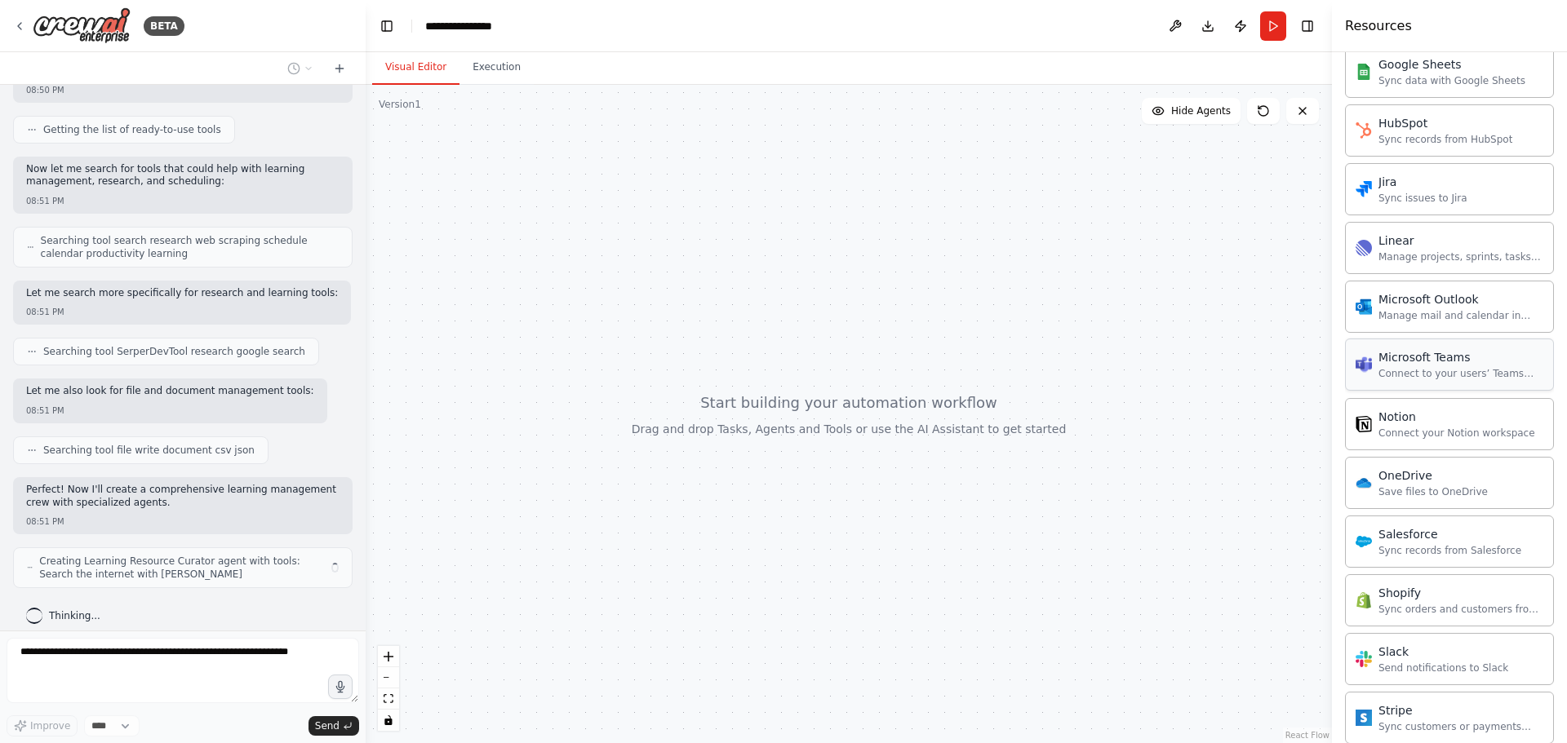
scroll to position [1084, 0]
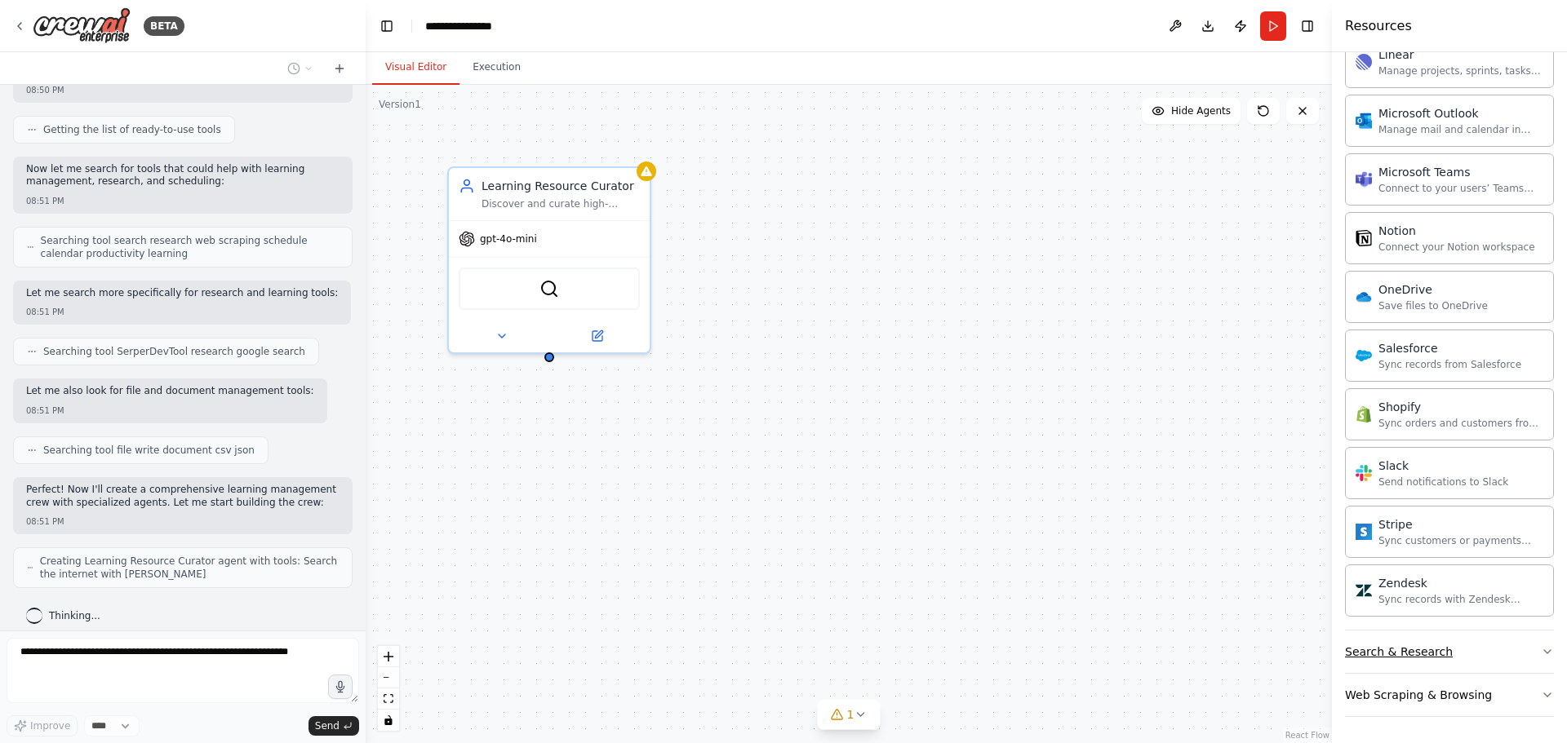
click at [1483, 651] on button "Search & Research" at bounding box center [1449, 652] width 209 height 42
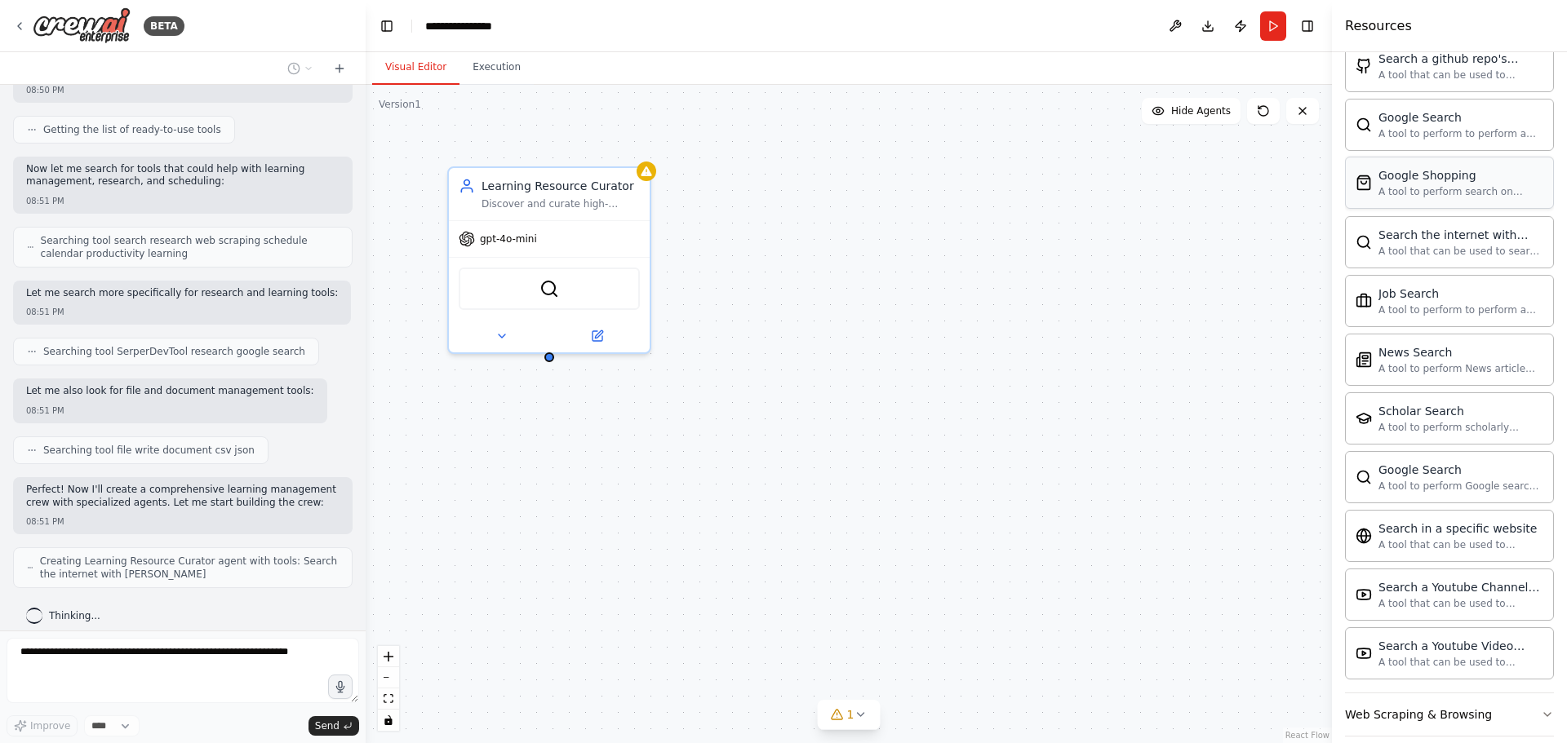
scroll to position [1919, 0]
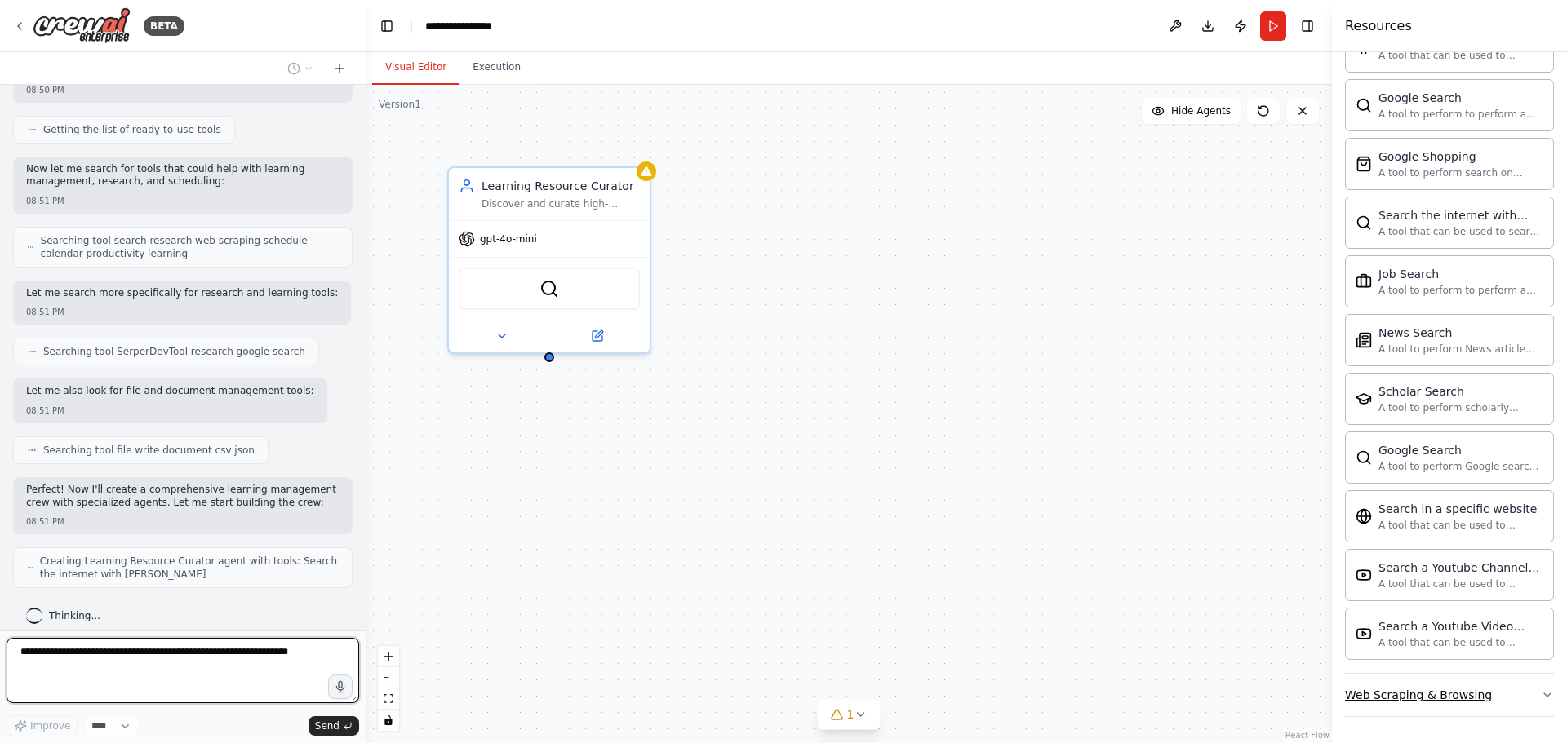
click at [1485, 677] on button "Web Scraping & Browsing" at bounding box center [1449, 695] width 209 height 42
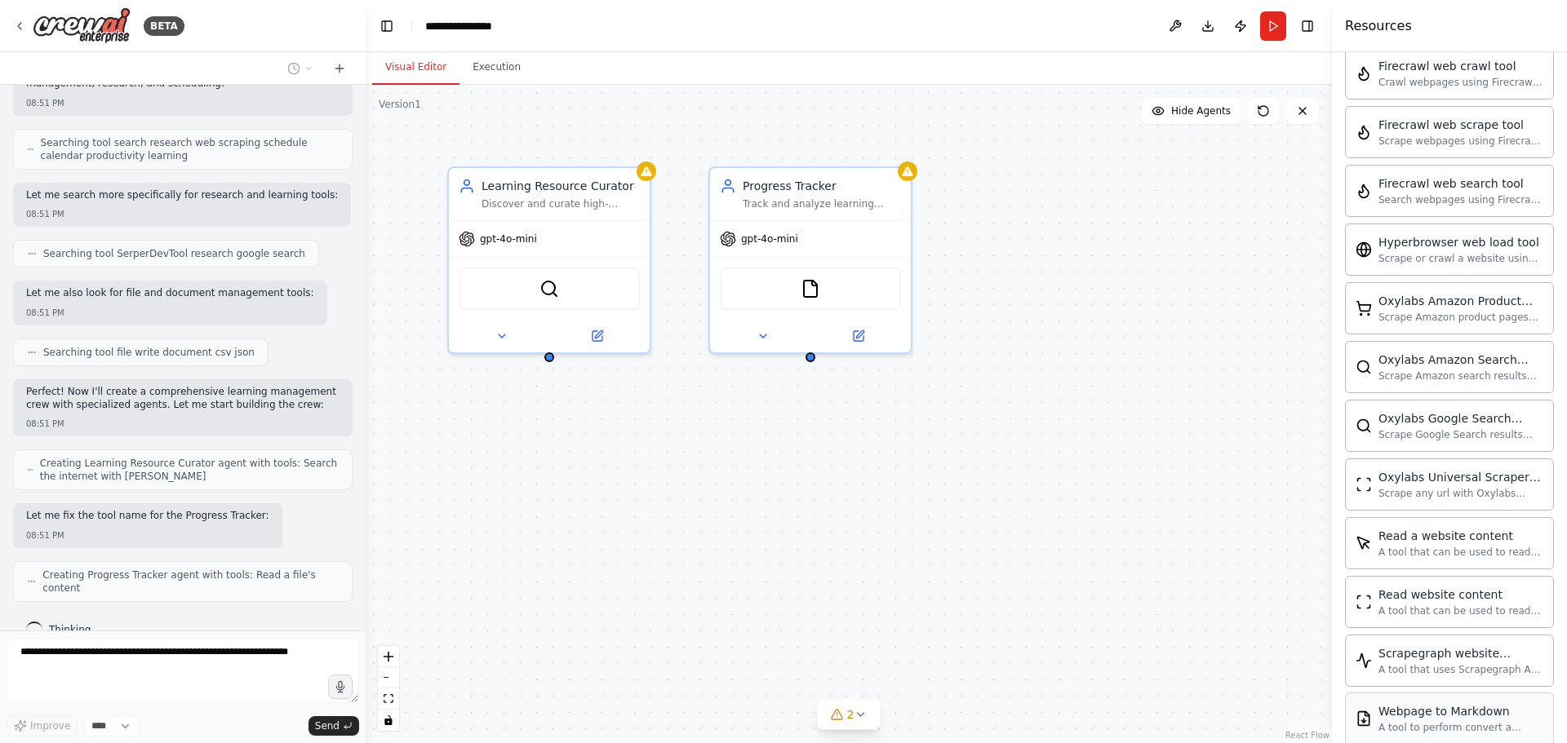
scroll to position [2813, 0]
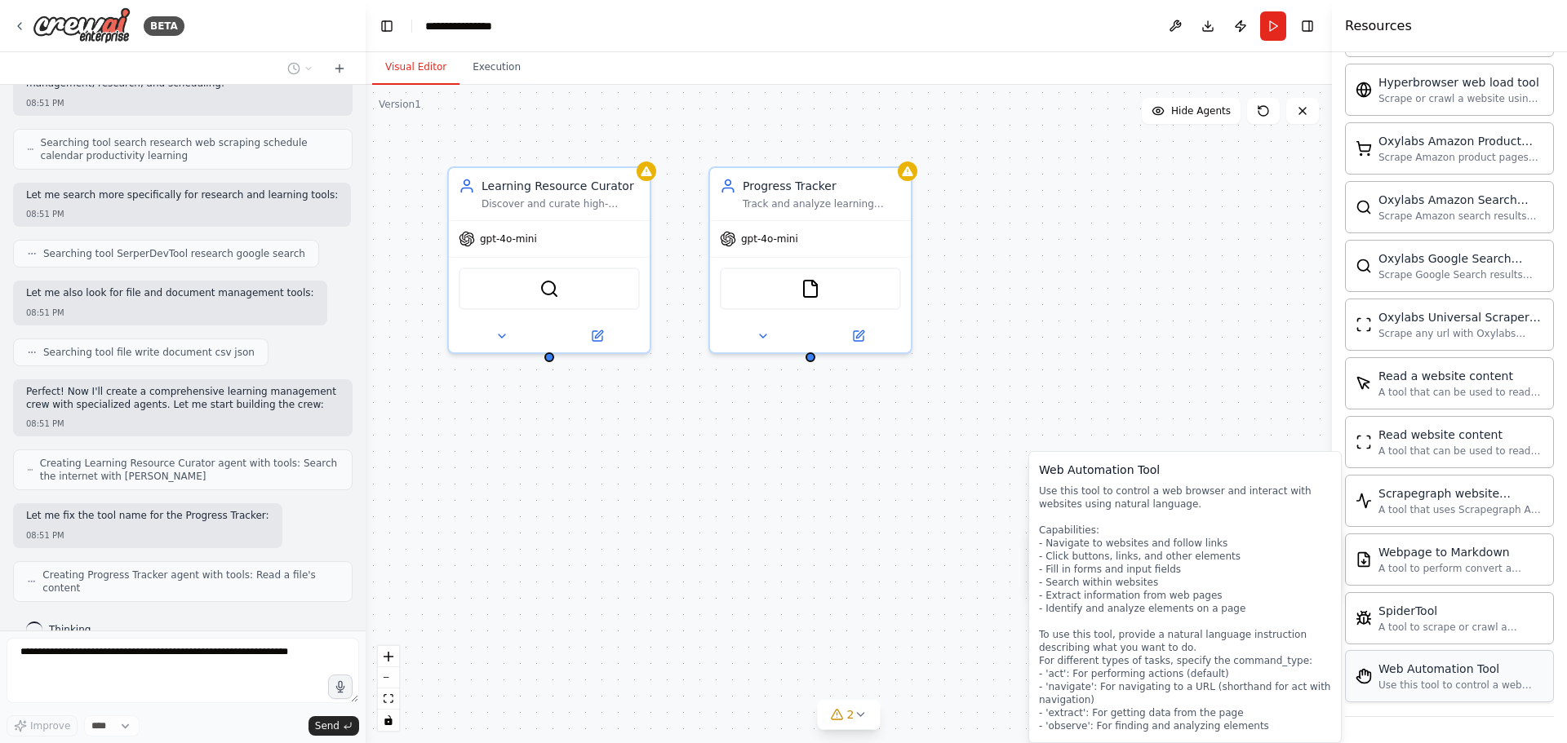
click at [1441, 689] on div "Use this tool to control a web browser and interact with websites using natural…" at bounding box center [1460, 685] width 165 height 13
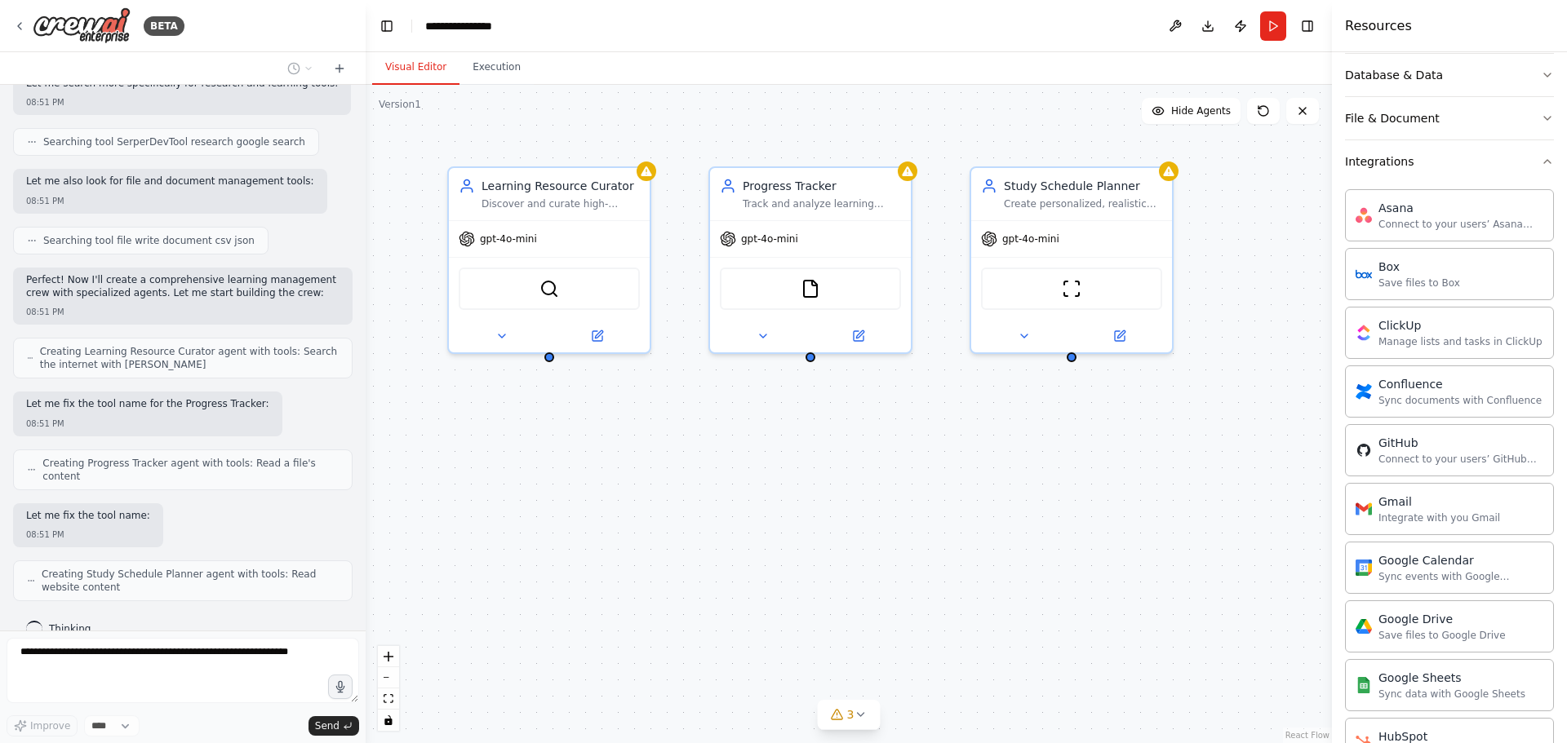
scroll to position [39, 0]
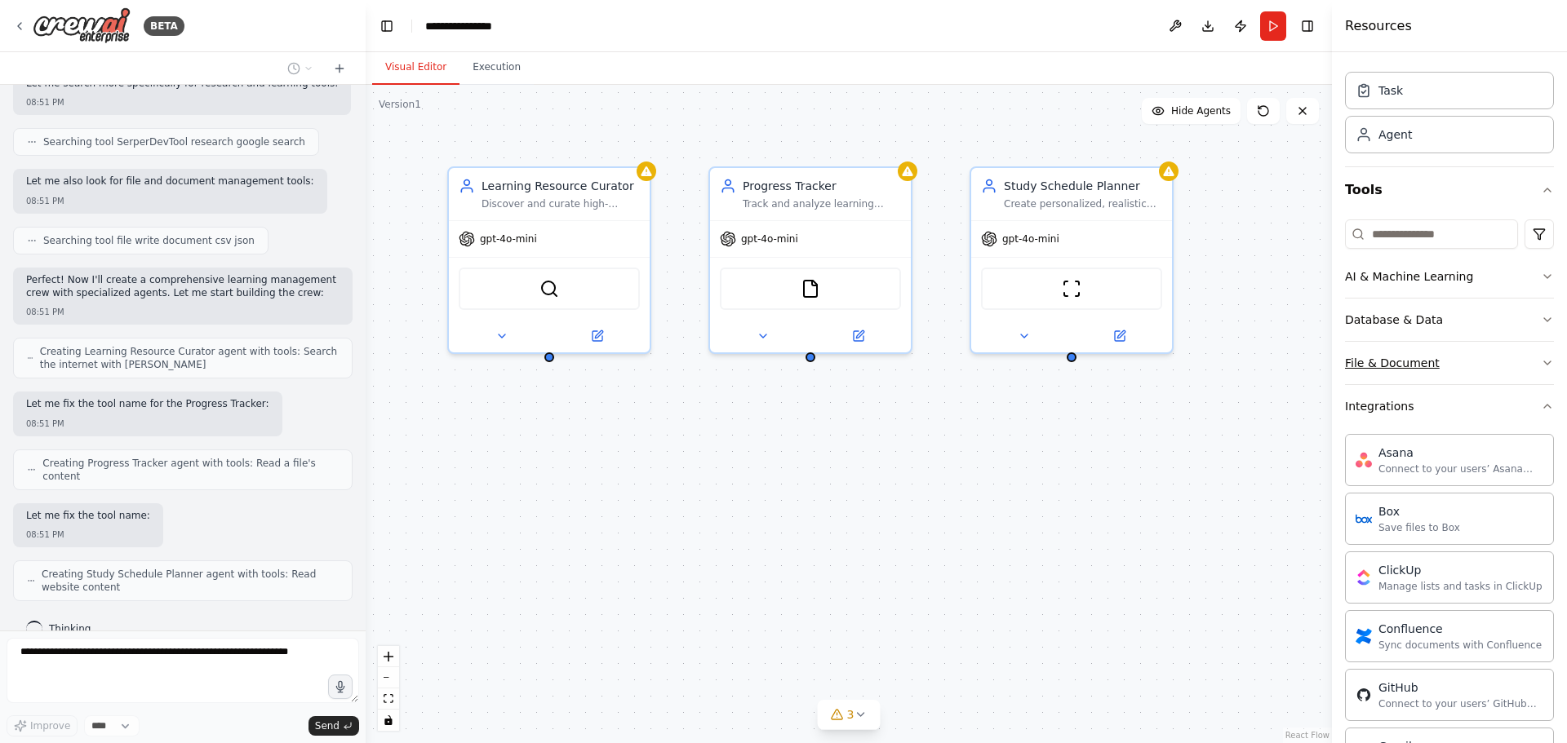
click at [1495, 367] on button "File & Document" at bounding box center [1449, 363] width 209 height 42
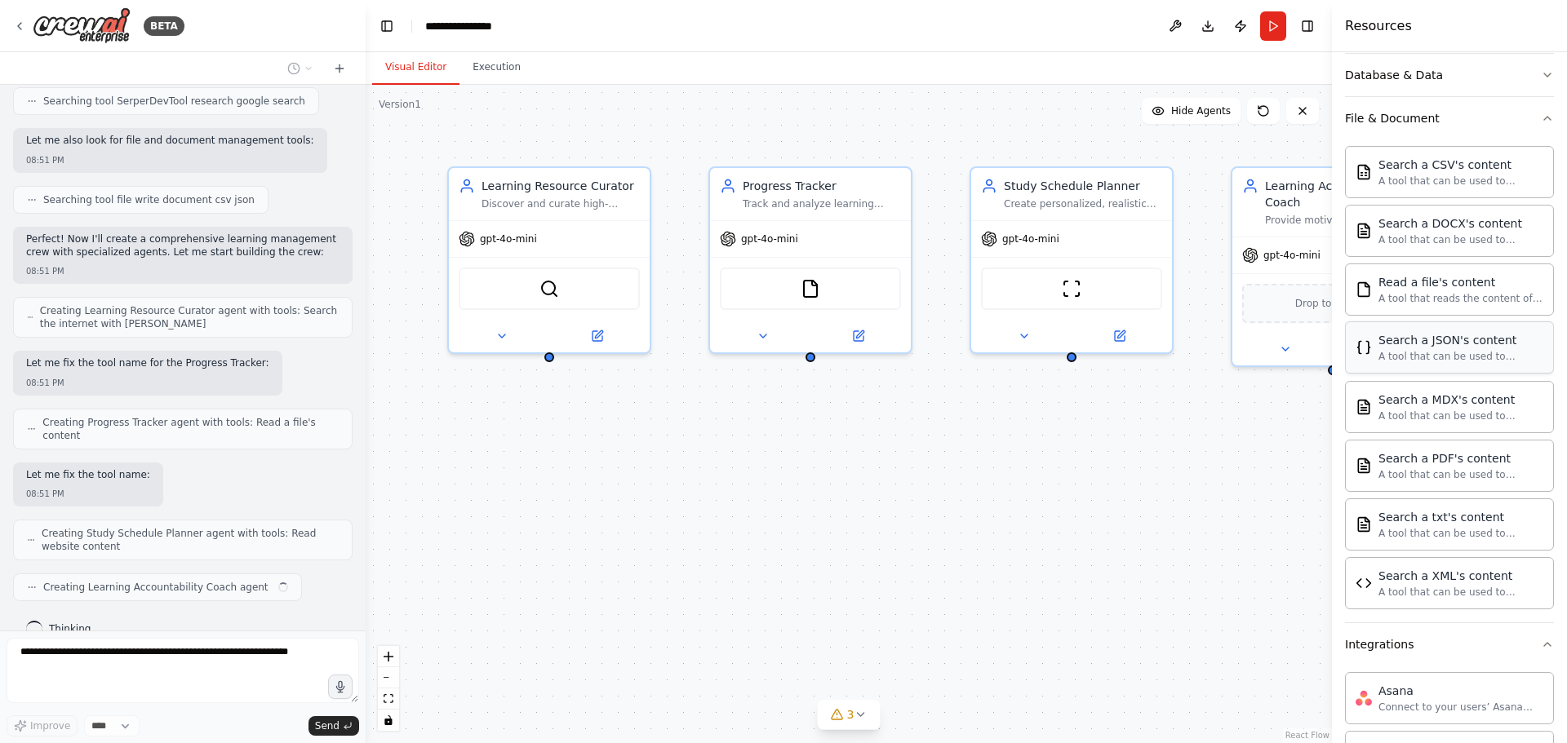
scroll to position [121, 0]
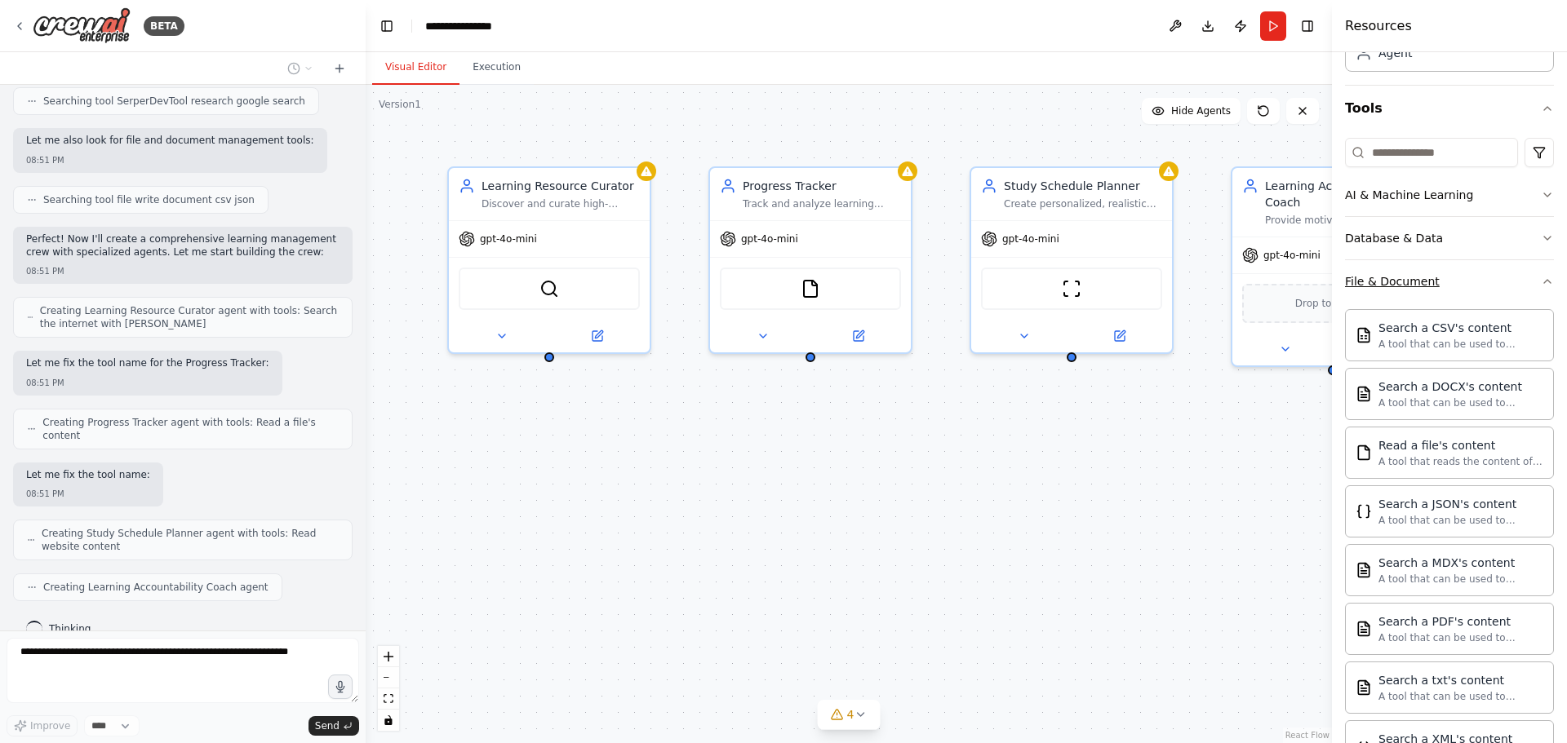
click at [1396, 277] on div "File & Document" at bounding box center [1392, 281] width 95 height 16
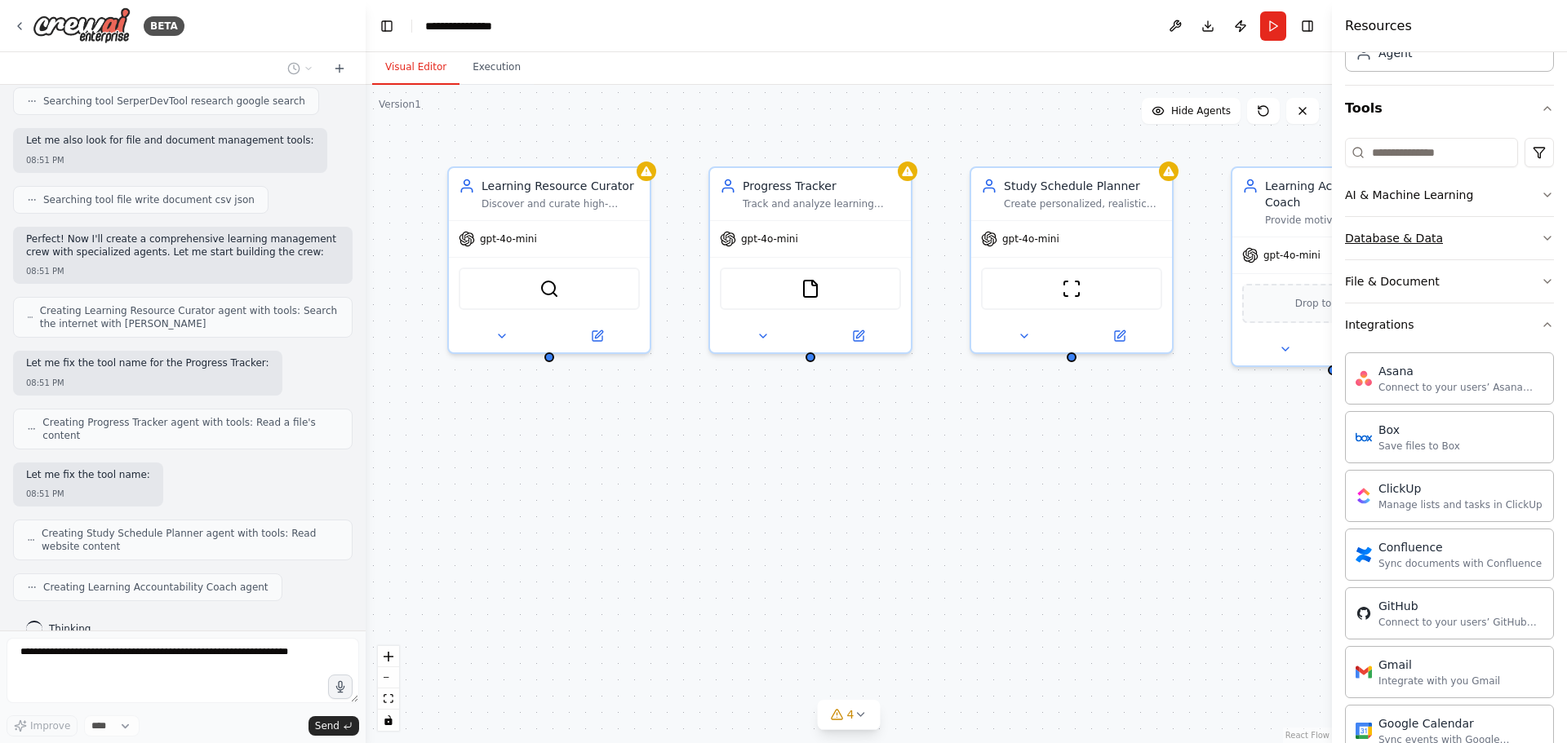
click at [1414, 233] on div "Database & Data" at bounding box center [1394, 238] width 98 height 16
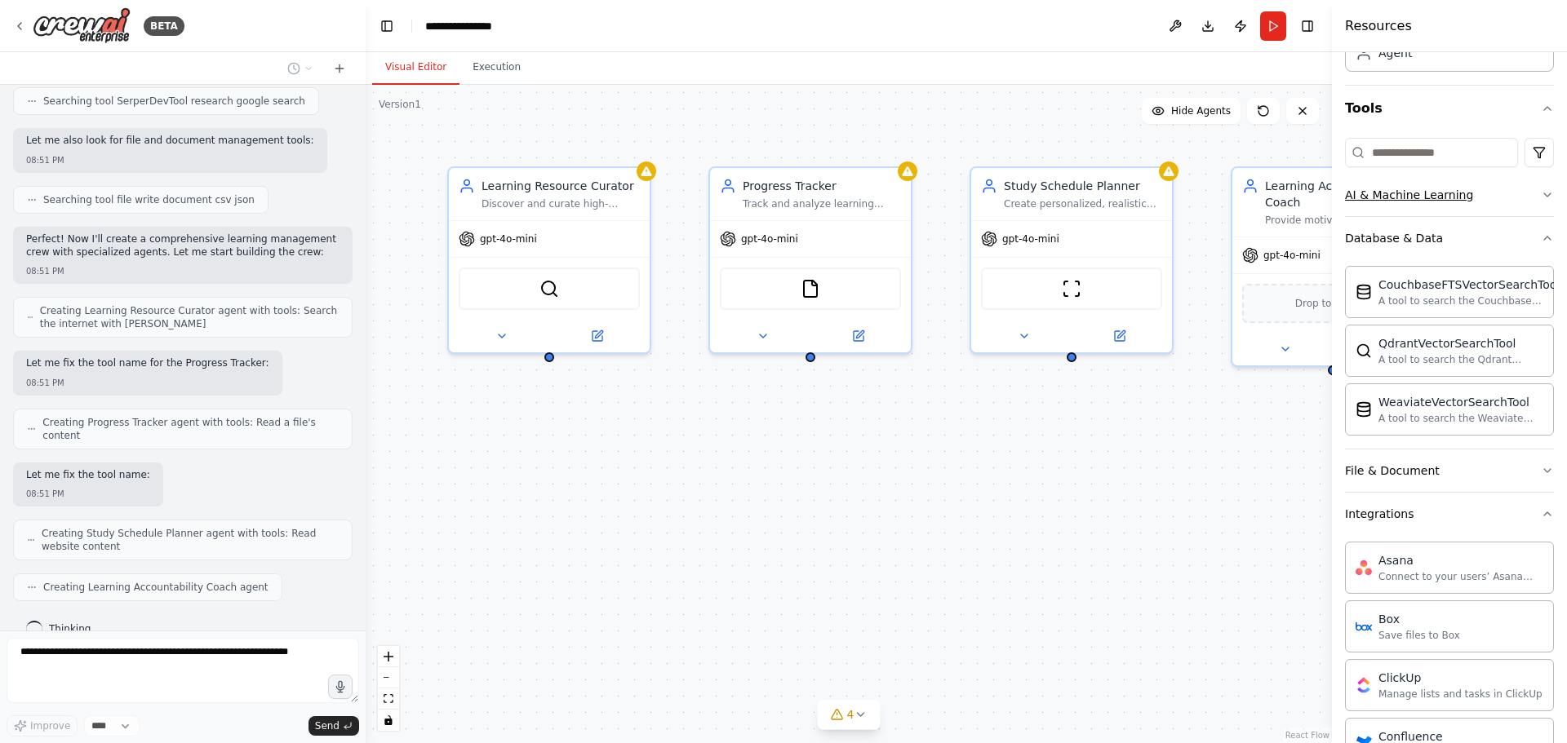
click at [1425, 197] on div "AI & Machine Learning" at bounding box center [1409, 195] width 128 height 16
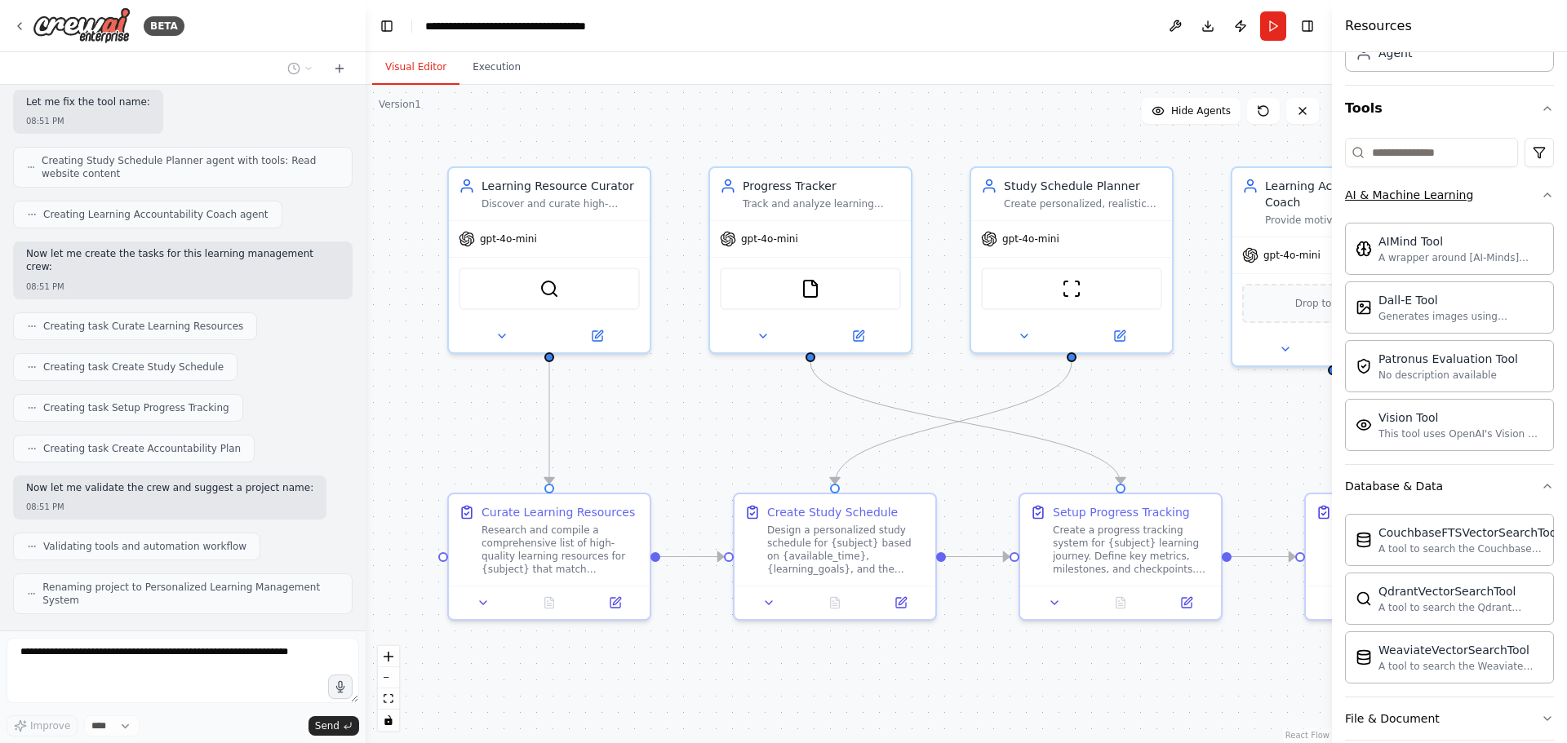
scroll to position [788, 0]
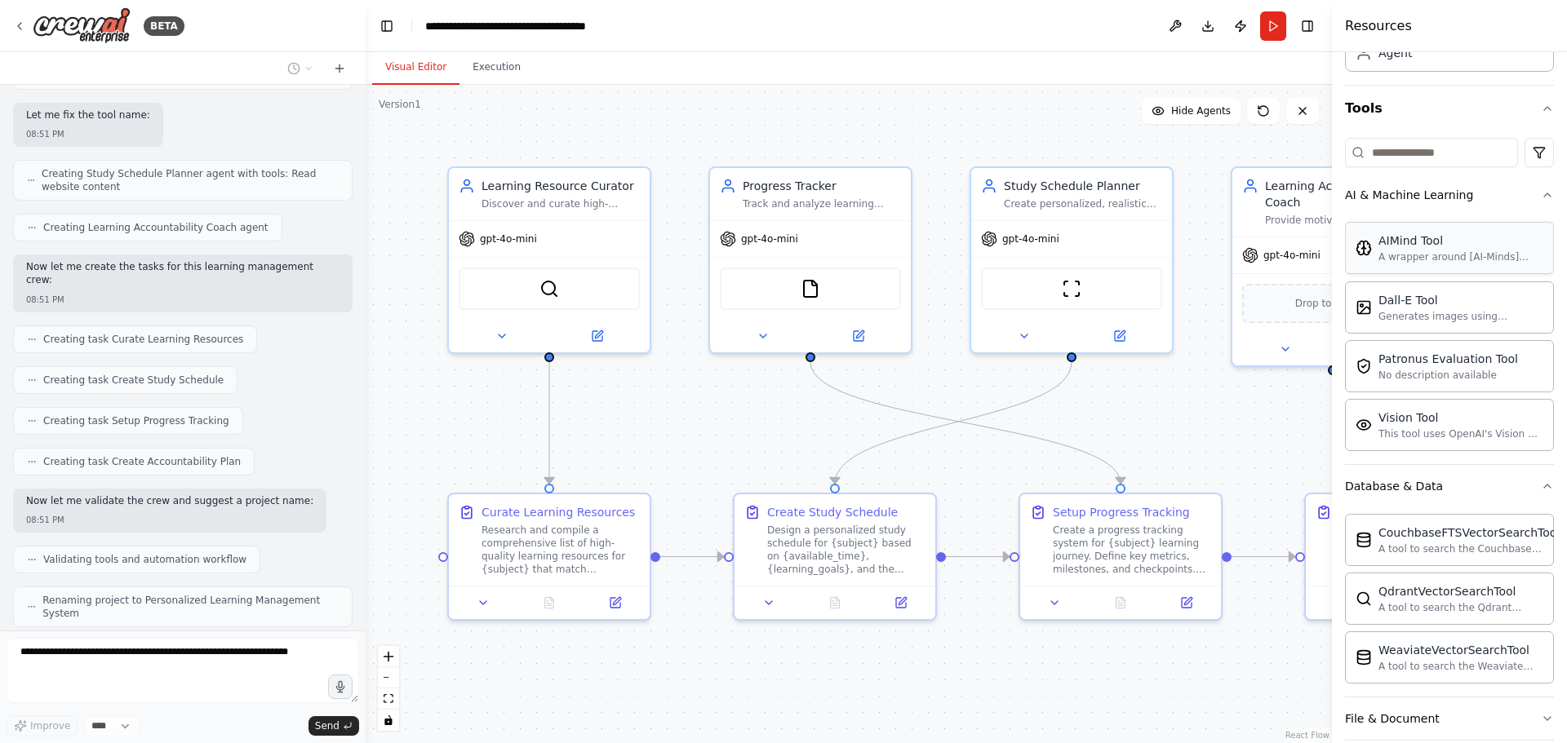
click at [1376, 244] on div "AIMind Tool A wrapper around [AI-Minds](https://mindsdb.com/minds). Useful for …" at bounding box center [1449, 248] width 188 height 31
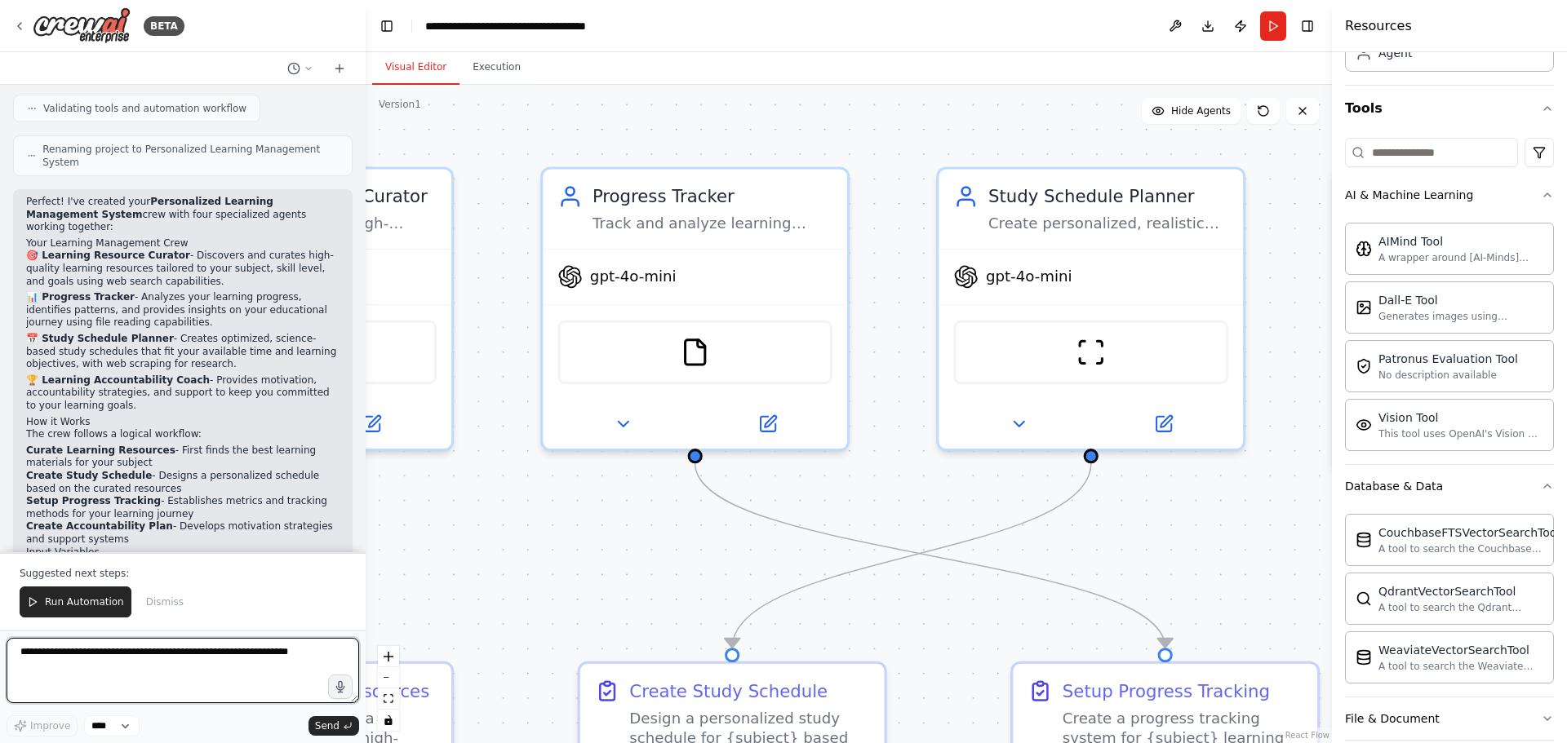
scroll to position [1403, 0]
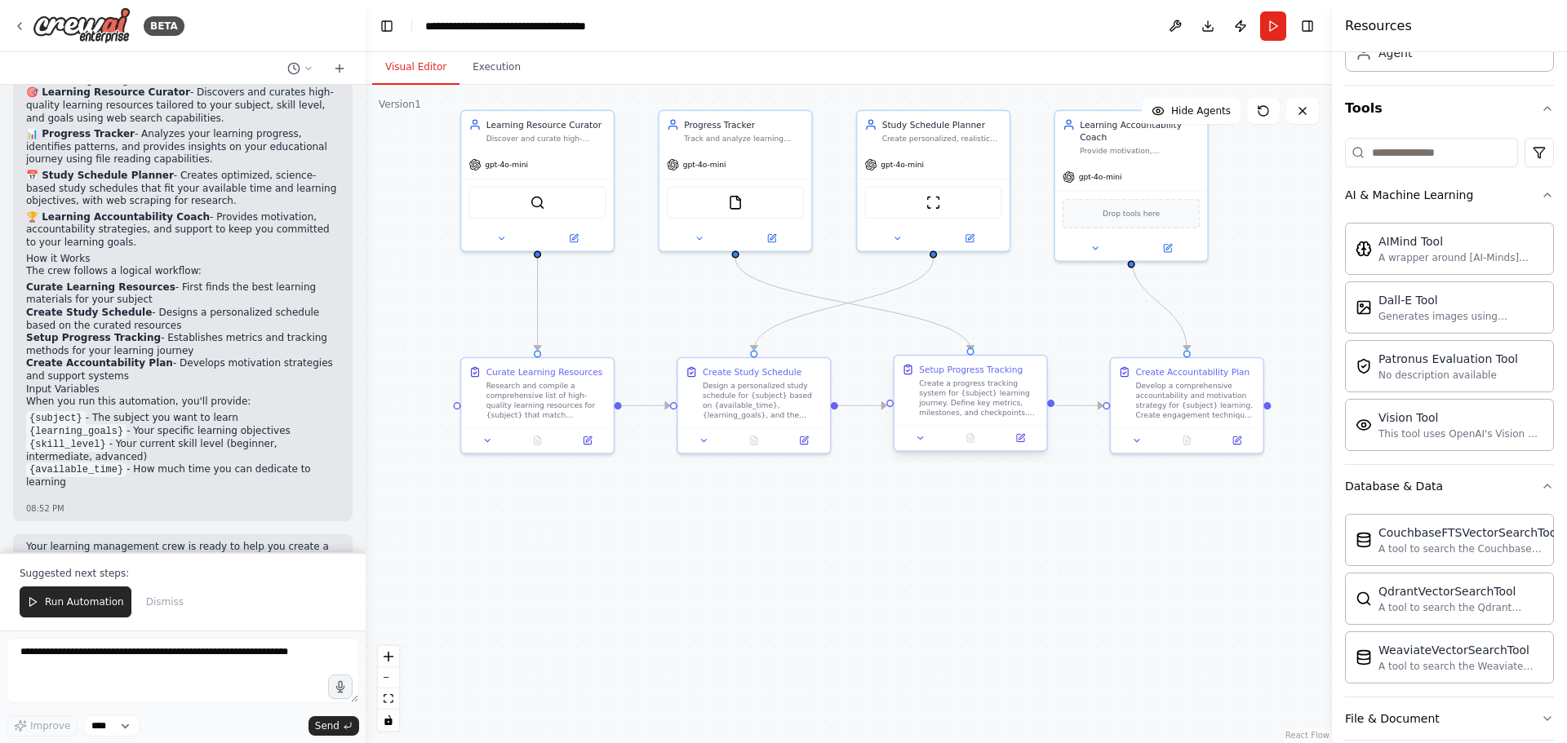
drag, startPoint x: 1108, startPoint y: 668, endPoint x: 933, endPoint y: 392, distance: 327.1
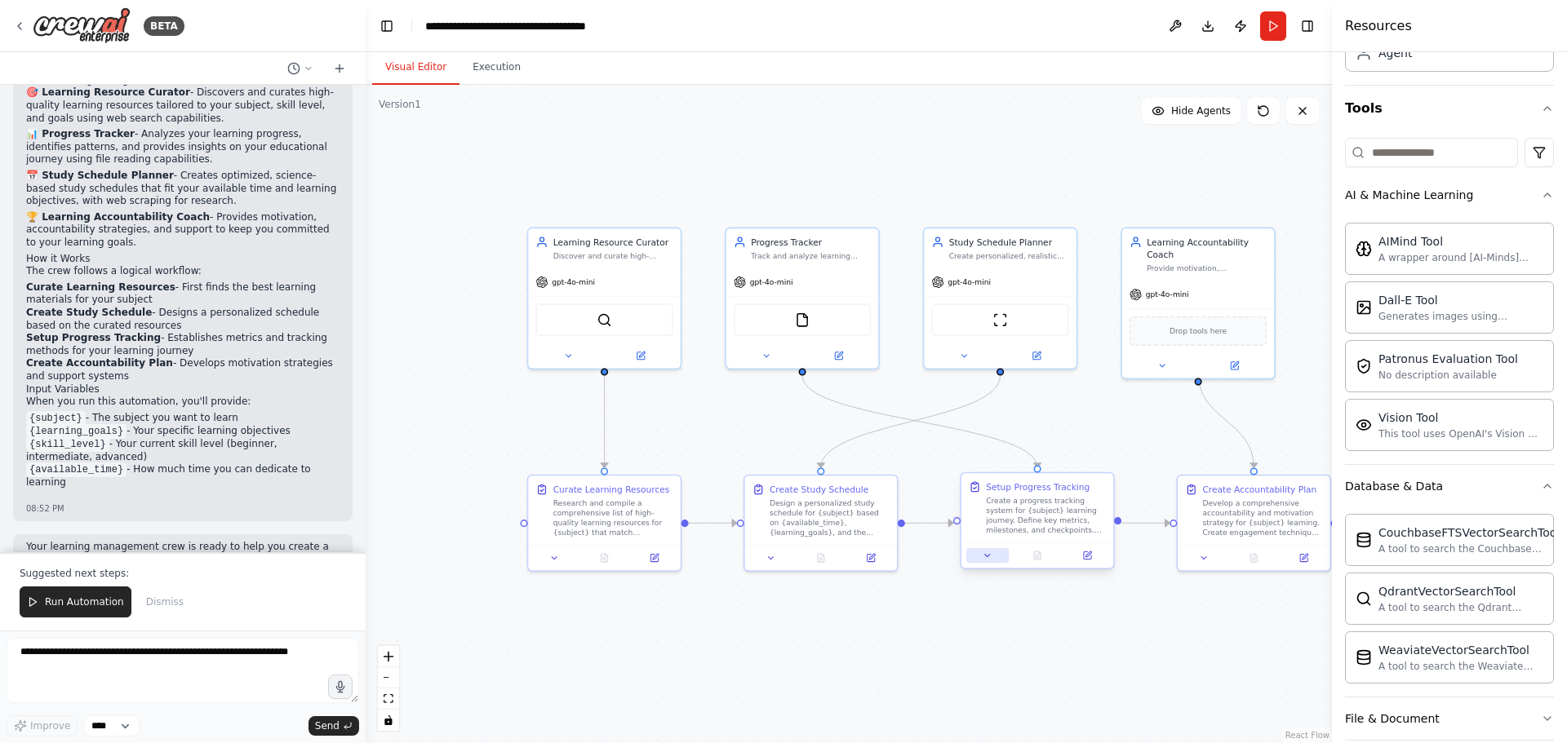
drag, startPoint x: 910, startPoint y: 458, endPoint x: 972, endPoint y: 557, distance: 117.3
click at [488, 64] on button "Execution" at bounding box center [496, 68] width 74 height 34
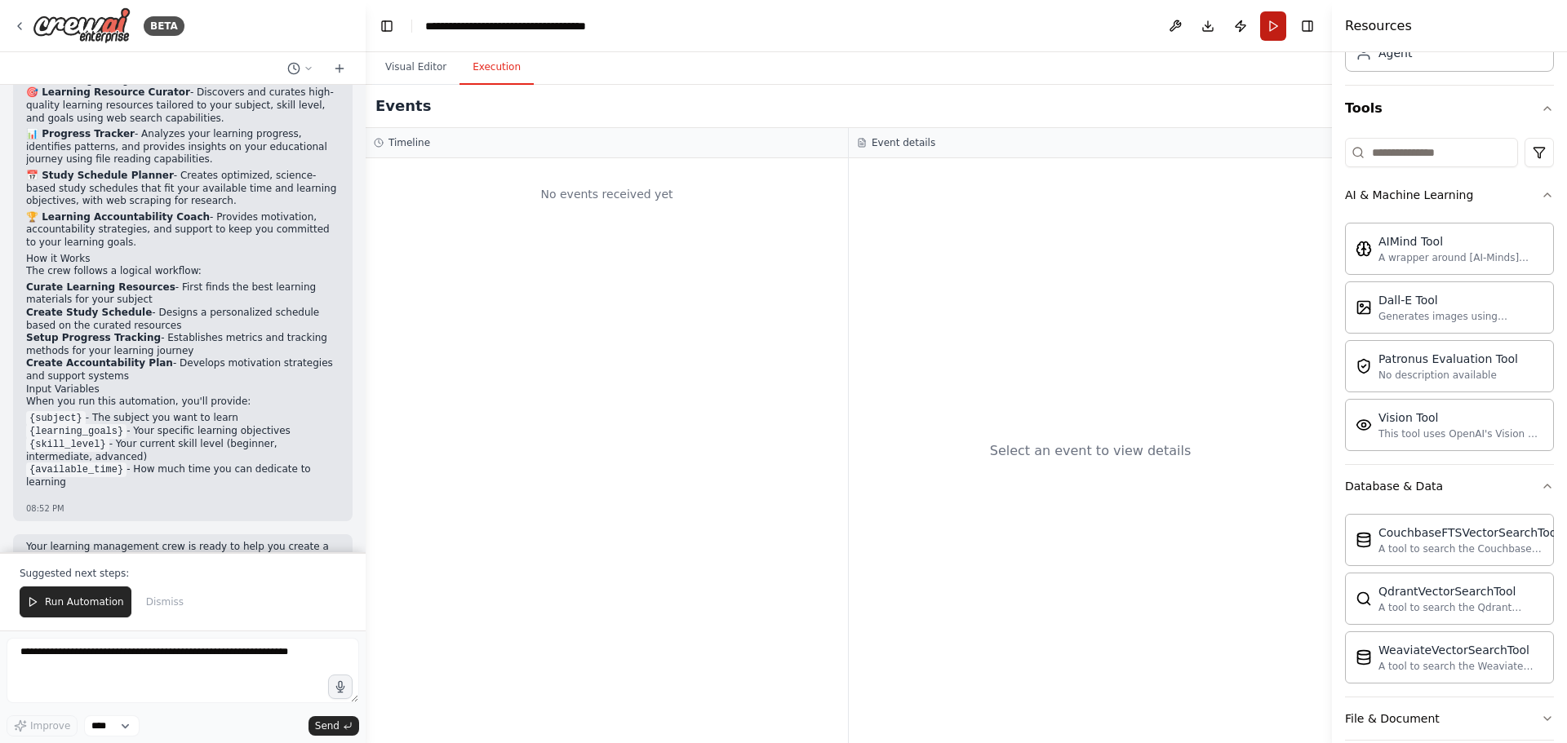
click at [1273, 31] on button "Run" at bounding box center [1273, 25] width 26 height 29
